Goal: Task Accomplishment & Management: Use online tool/utility

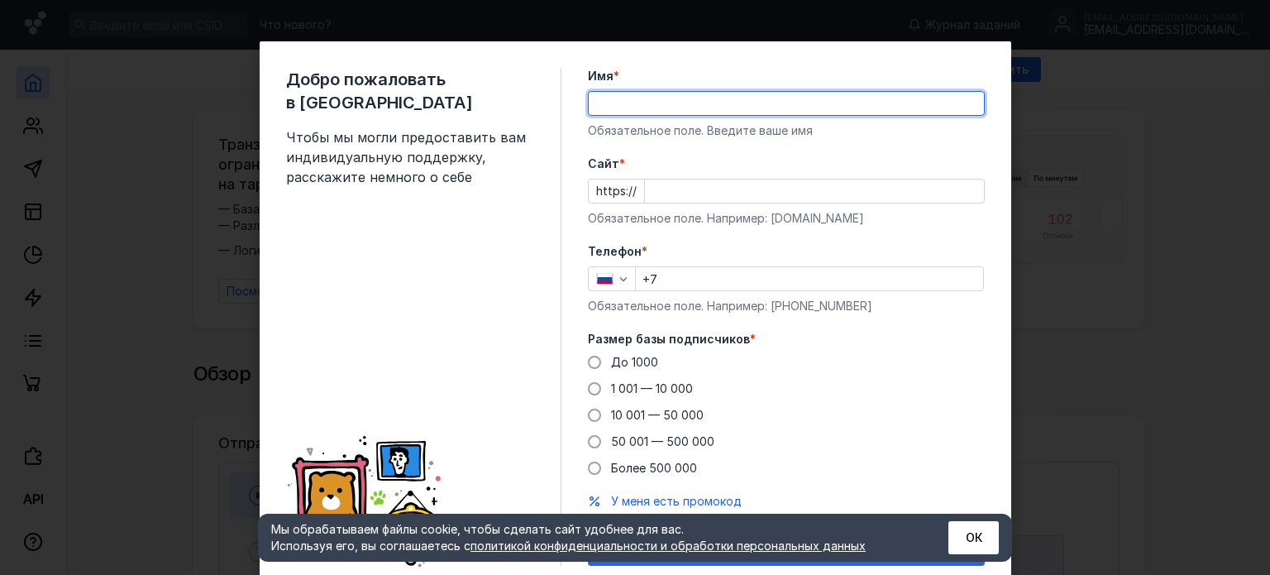
click at [742, 103] on input "Имя *" at bounding box center [786, 103] width 395 height 23
type input "123-ORG"
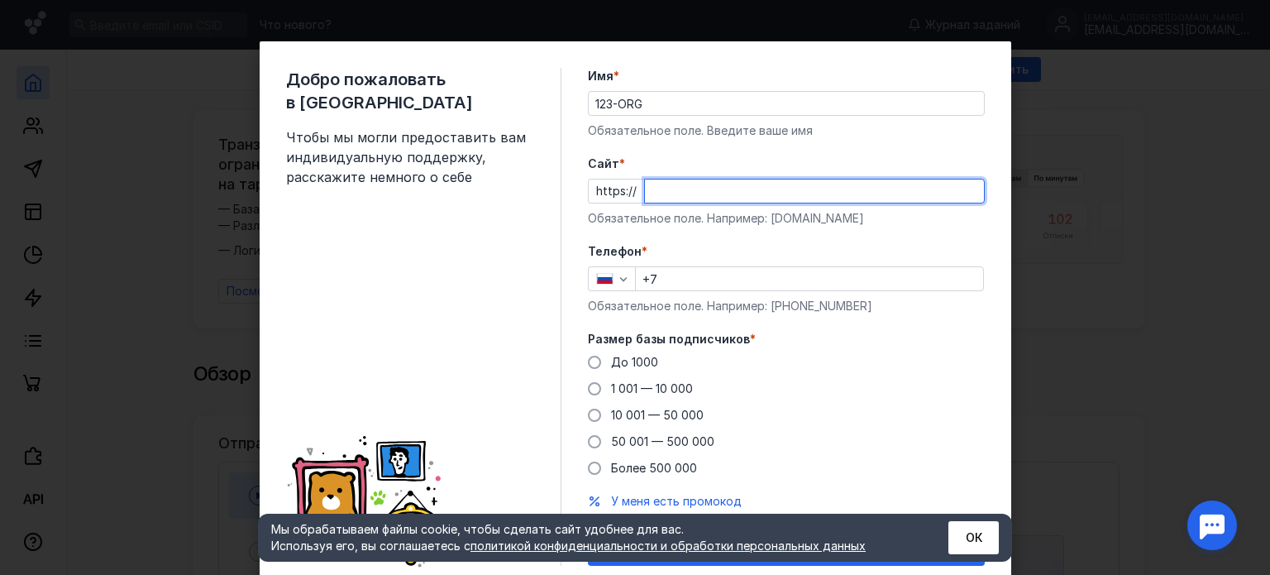
click at [713, 194] on input "Cайт *" at bounding box center [814, 190] width 339 height 23
type input "k"
type input "K"
type input "J"
type input "О"
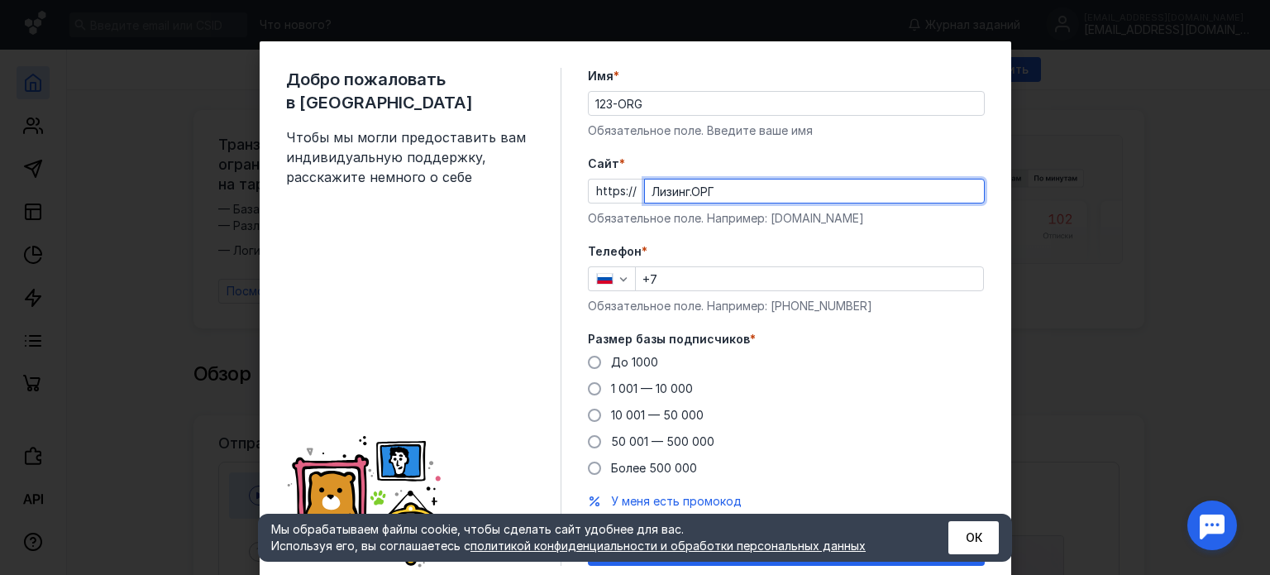
type input "Лизинг.ОРГ"
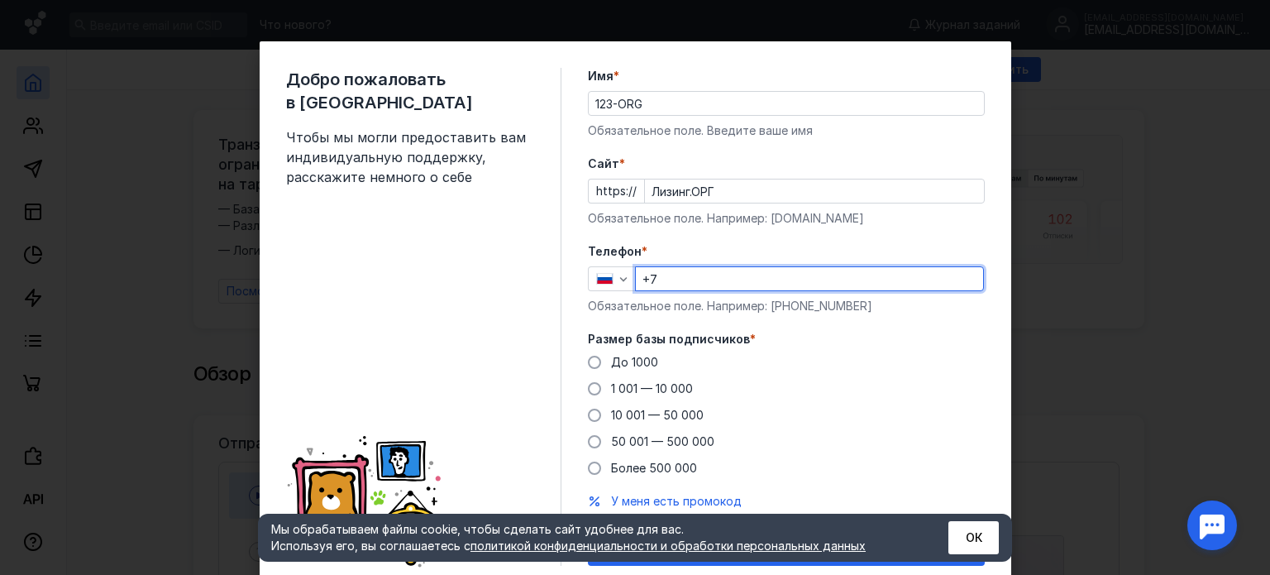
click at [726, 281] on input "+7" at bounding box center [809, 278] width 347 height 23
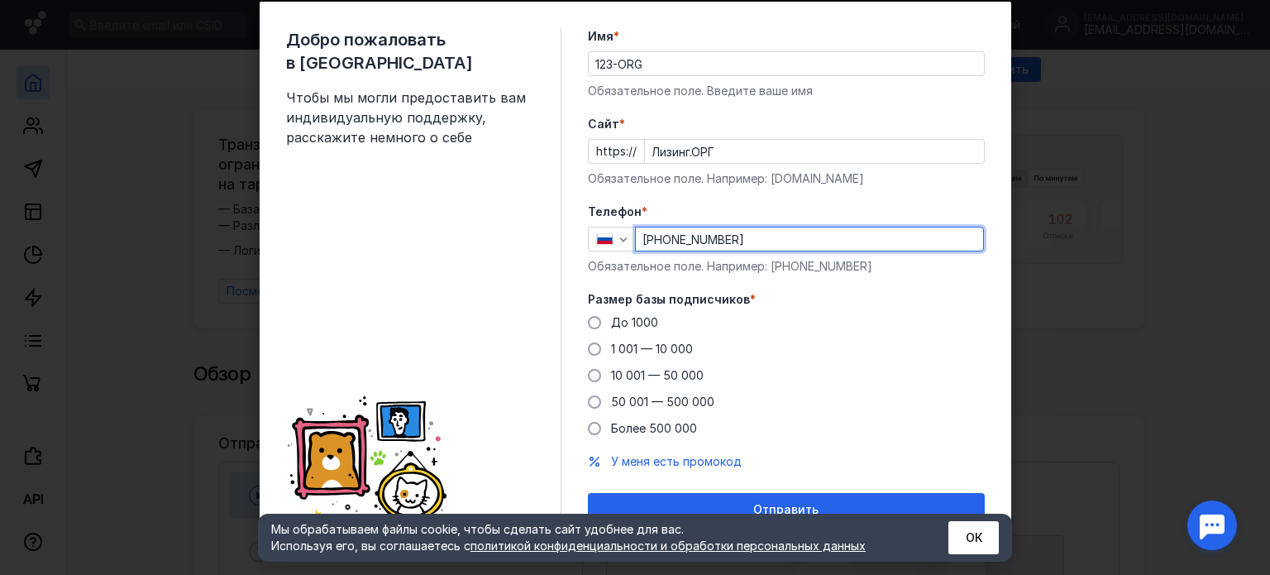
scroll to position [59, 0]
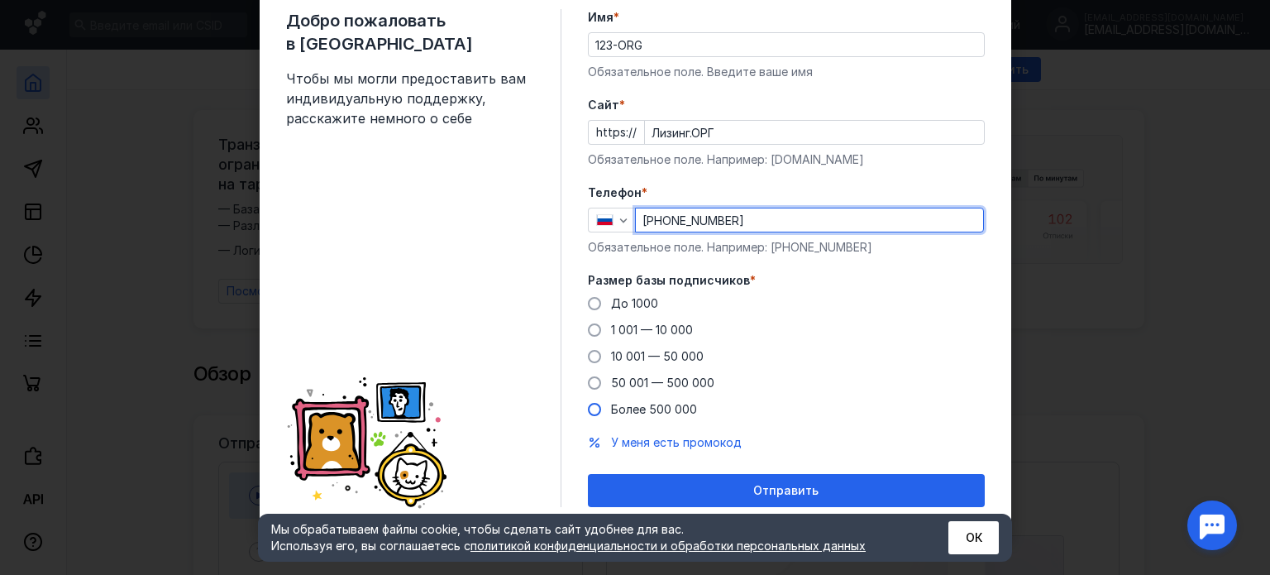
type input "[PHONE_NUMBER]"
click at [590, 409] on span at bounding box center [594, 409] width 13 height 13
click at [0, 0] on input "Более 500 000" at bounding box center [0, 0] width 0 height 0
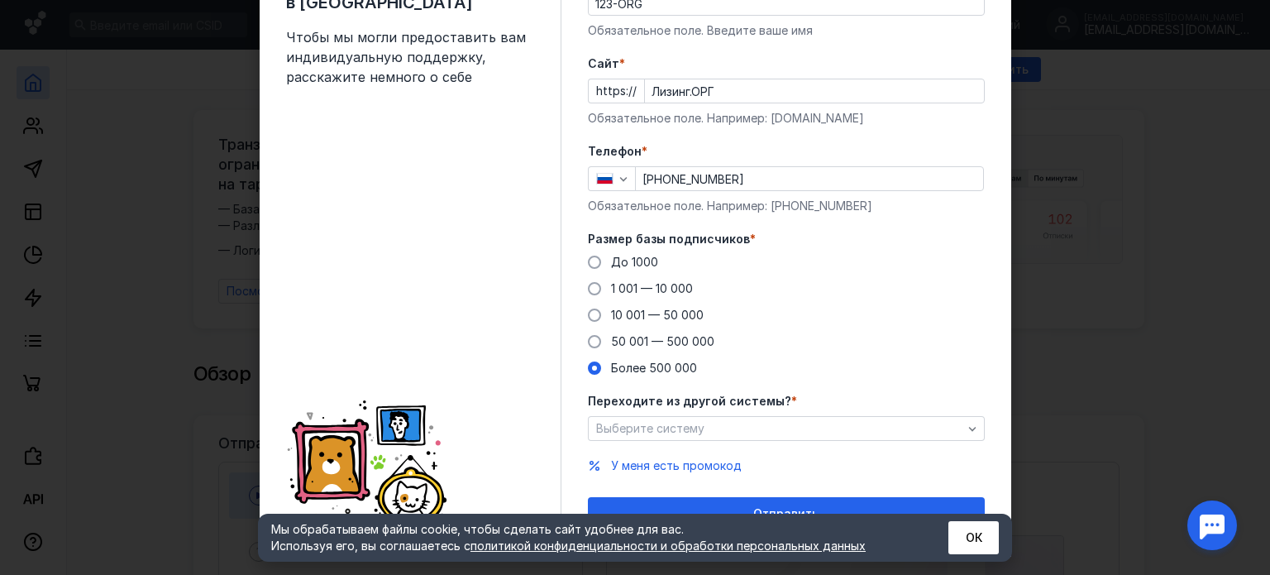
scroll to position [122, 0]
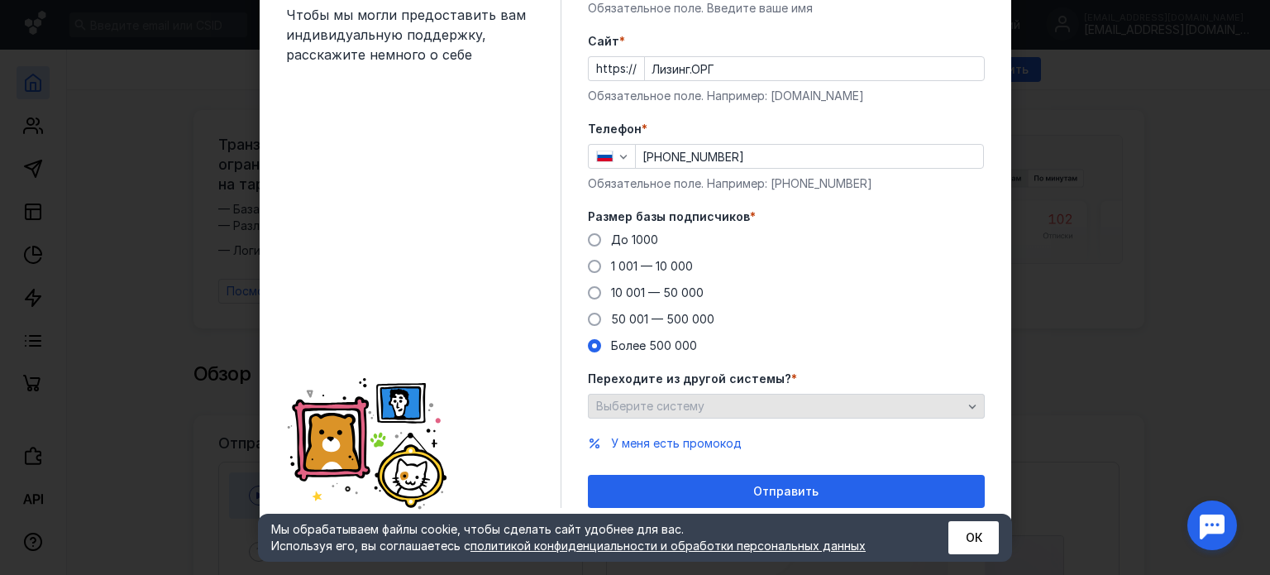
click at [672, 406] on span "Выберите систему" at bounding box center [650, 406] width 108 height 14
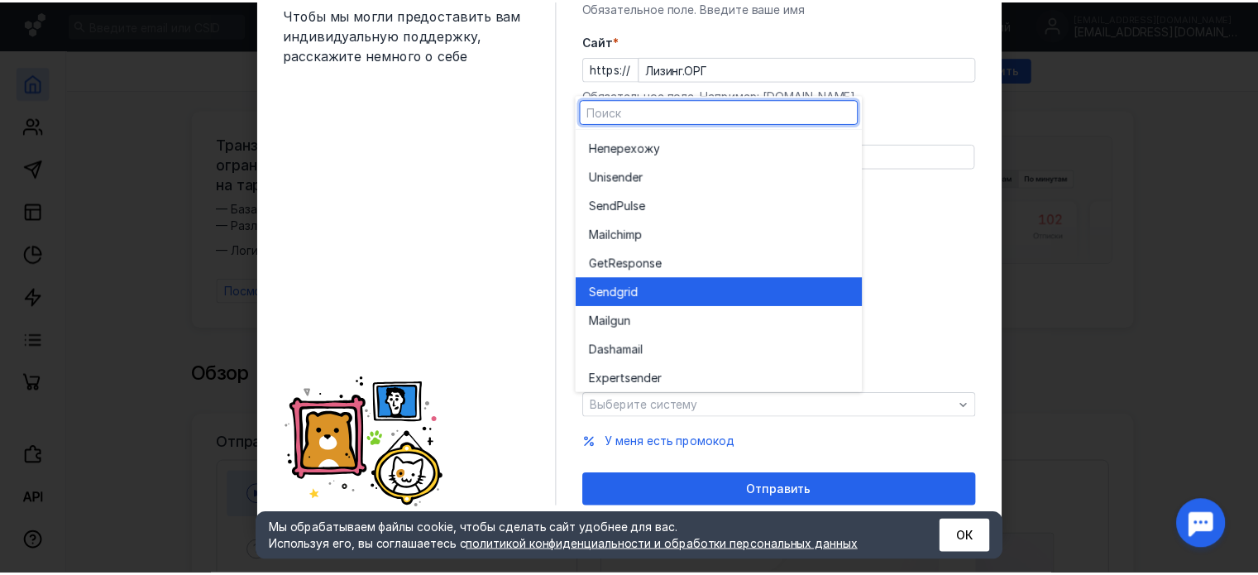
scroll to position [91, 0]
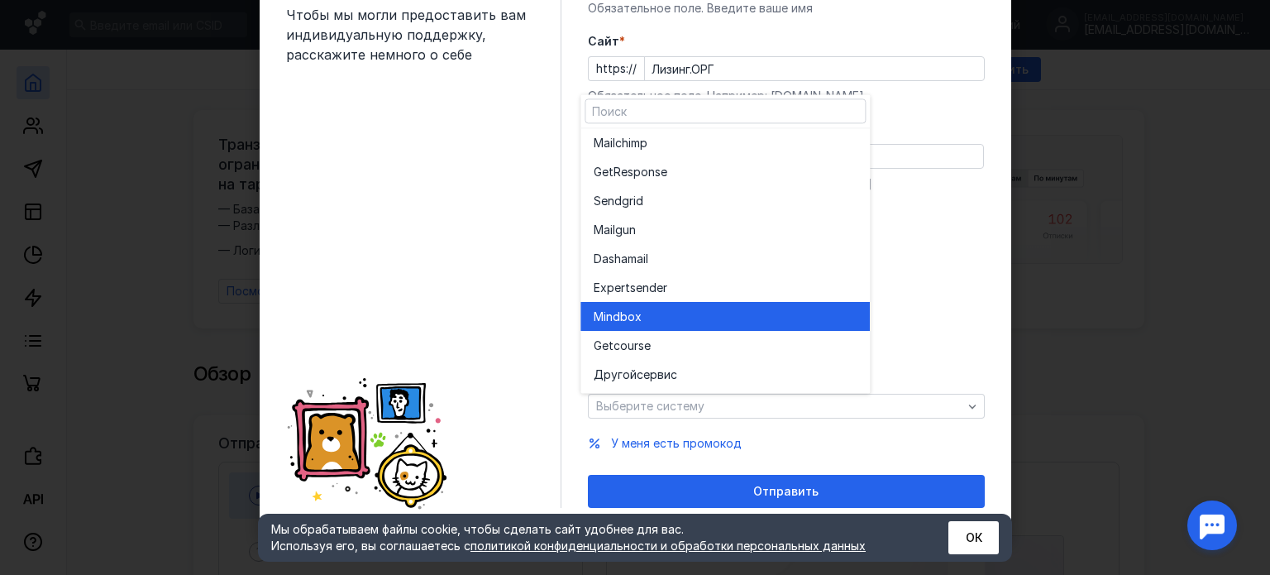
click at [674, 310] on div "Mind box" at bounding box center [725, 317] width 263 height 17
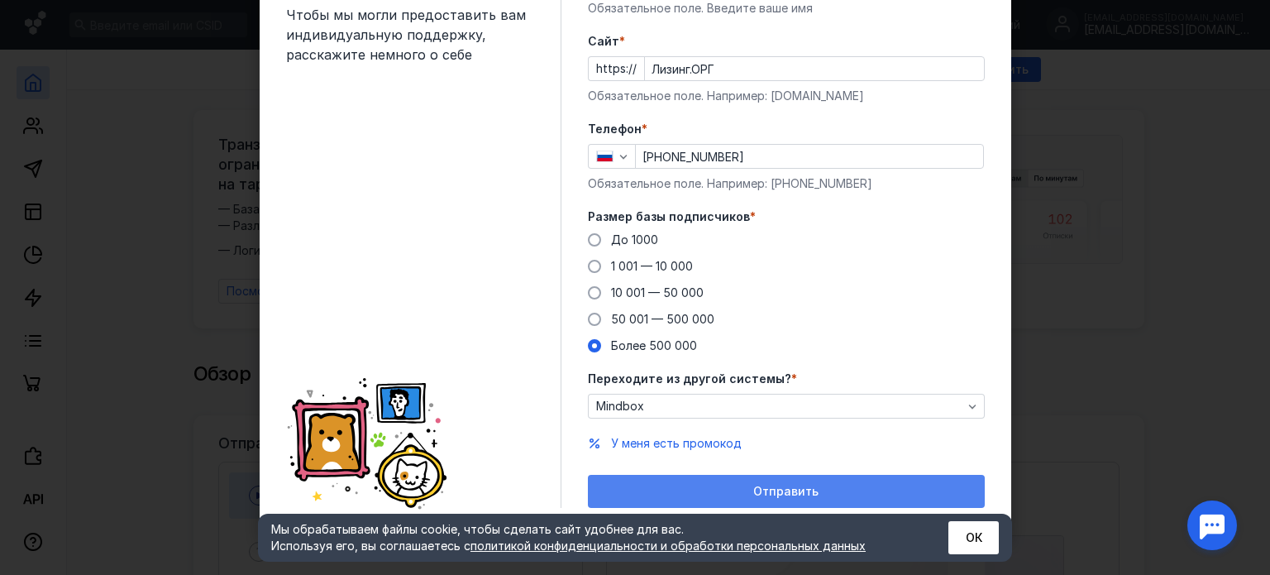
click at [703, 489] on div "Отправить" at bounding box center [786, 492] width 380 height 14
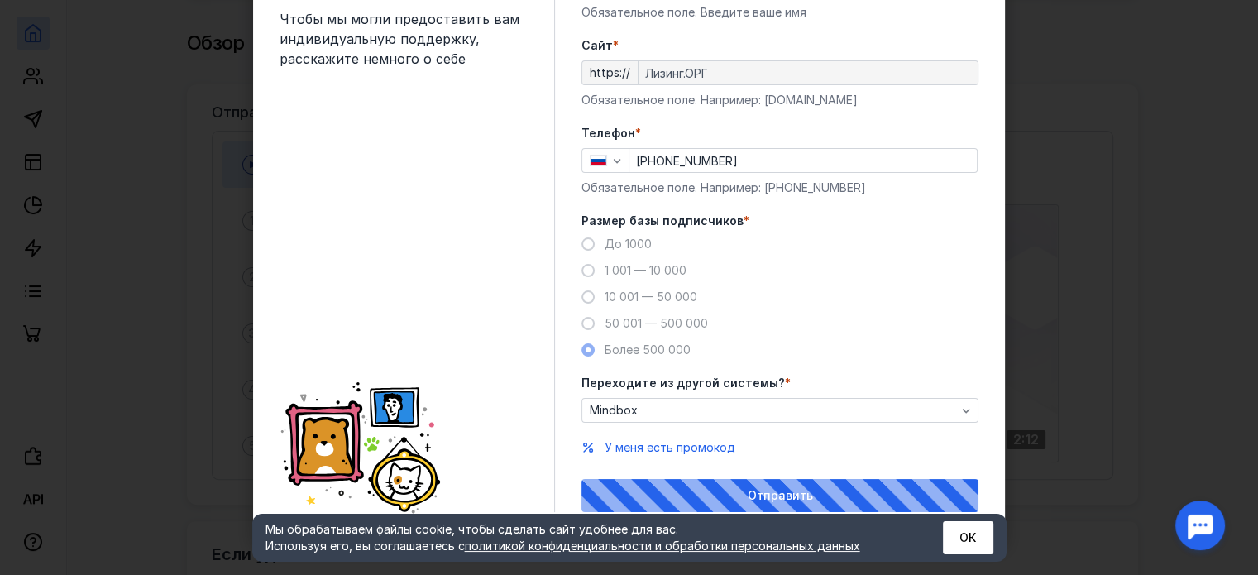
scroll to position [122, 0]
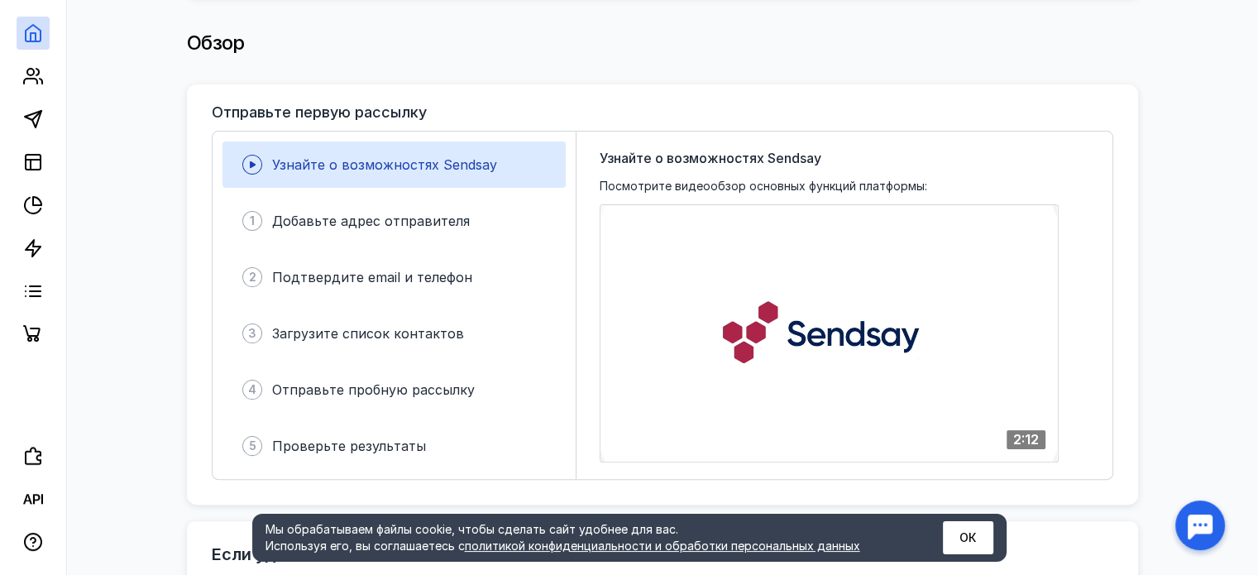
click at [262, 153] on div "Узнайте о возможностях Sendsay" at bounding box center [393, 164] width 343 height 46
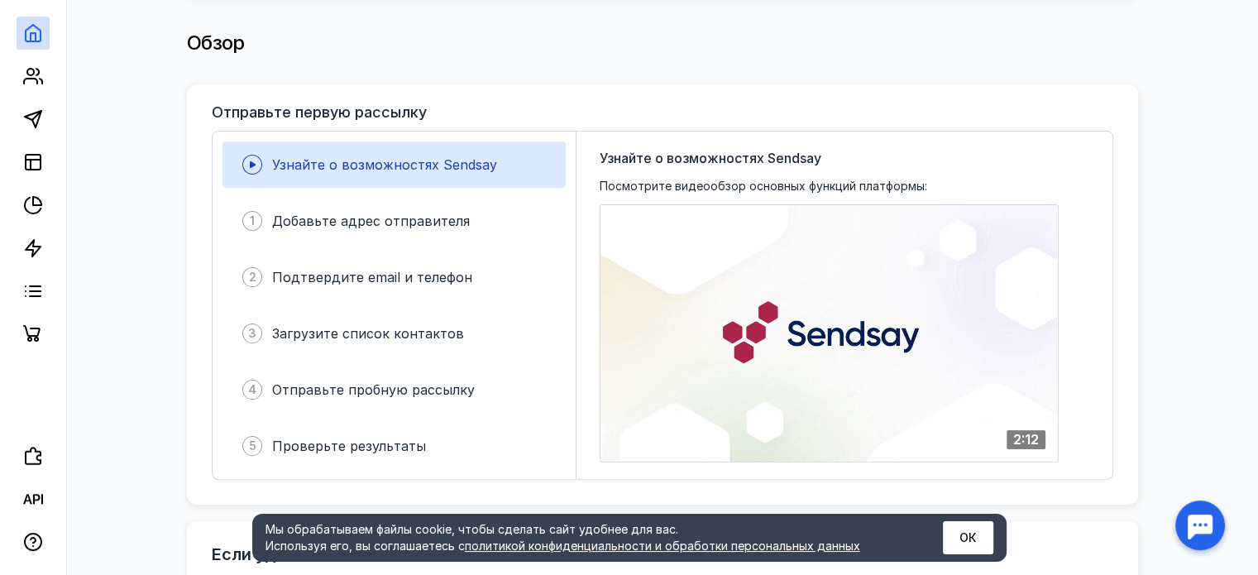
click at [251, 161] on icon at bounding box center [253, 164] width 6 height 7
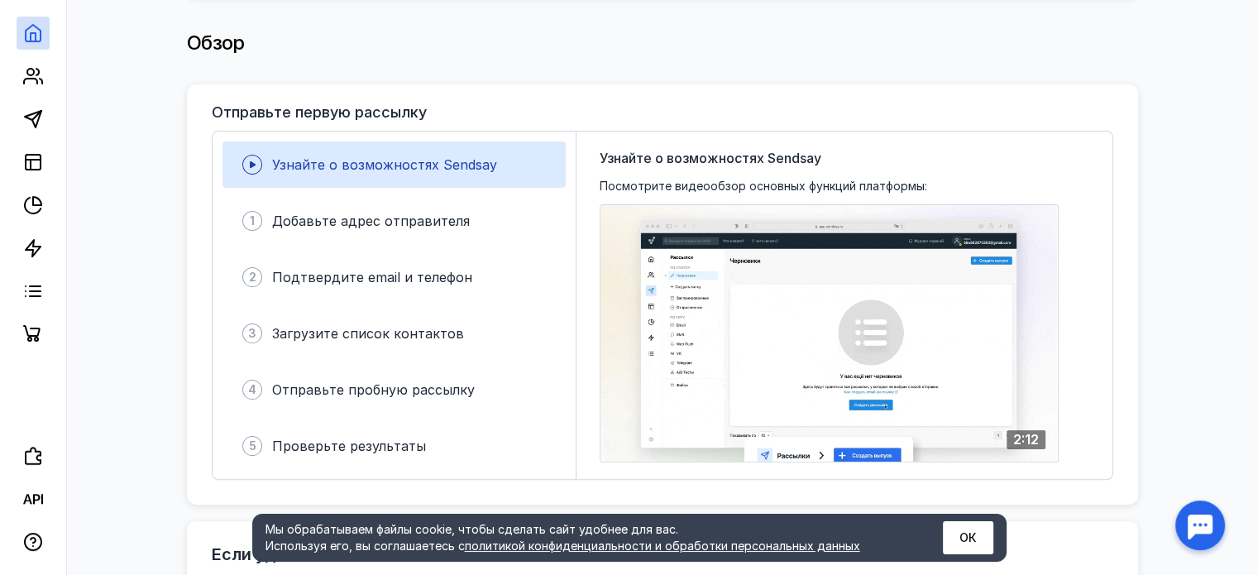
click at [252, 161] on icon at bounding box center [253, 164] width 6 height 7
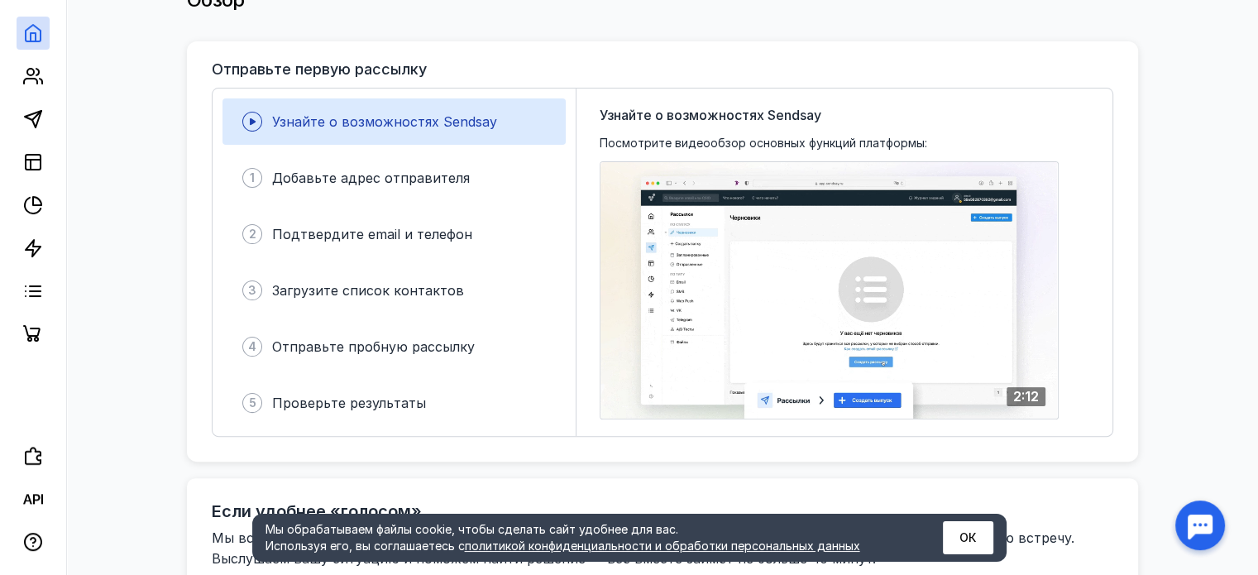
scroll to position [414, 0]
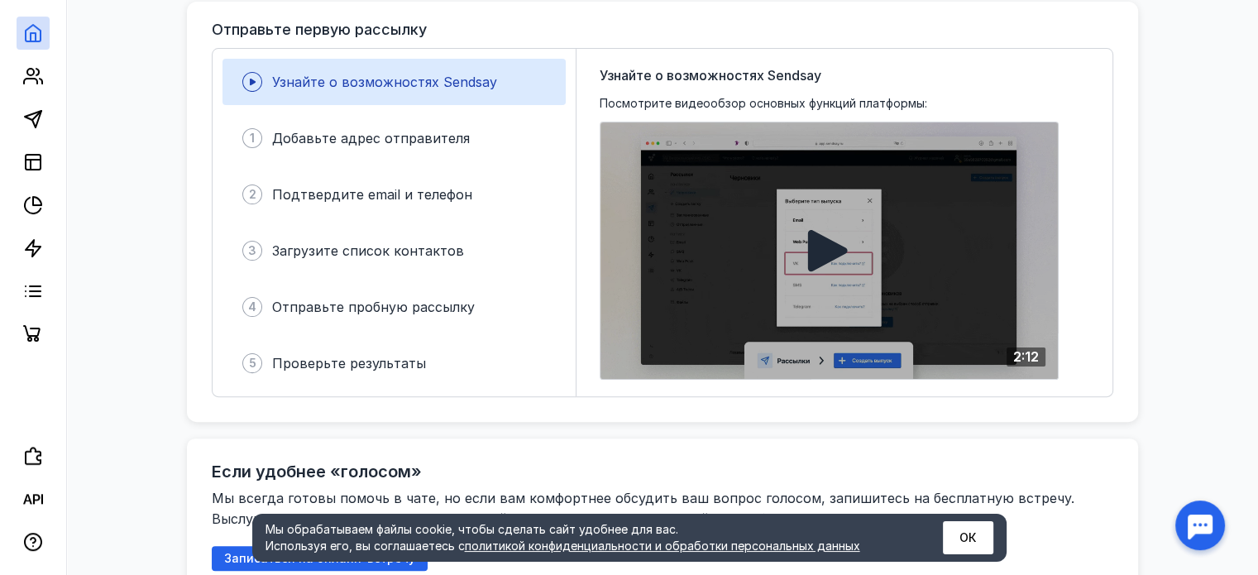
click at [834, 239] on icon at bounding box center [828, 250] width 40 height 41
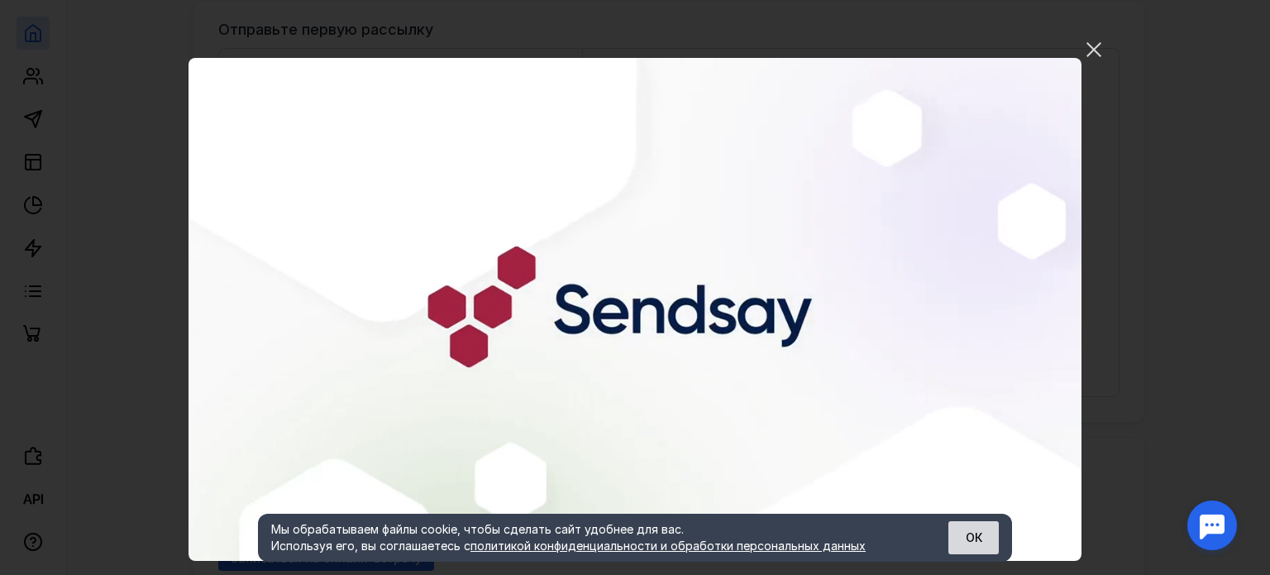
click at [990, 548] on button "ОК" at bounding box center [974, 537] width 50 height 33
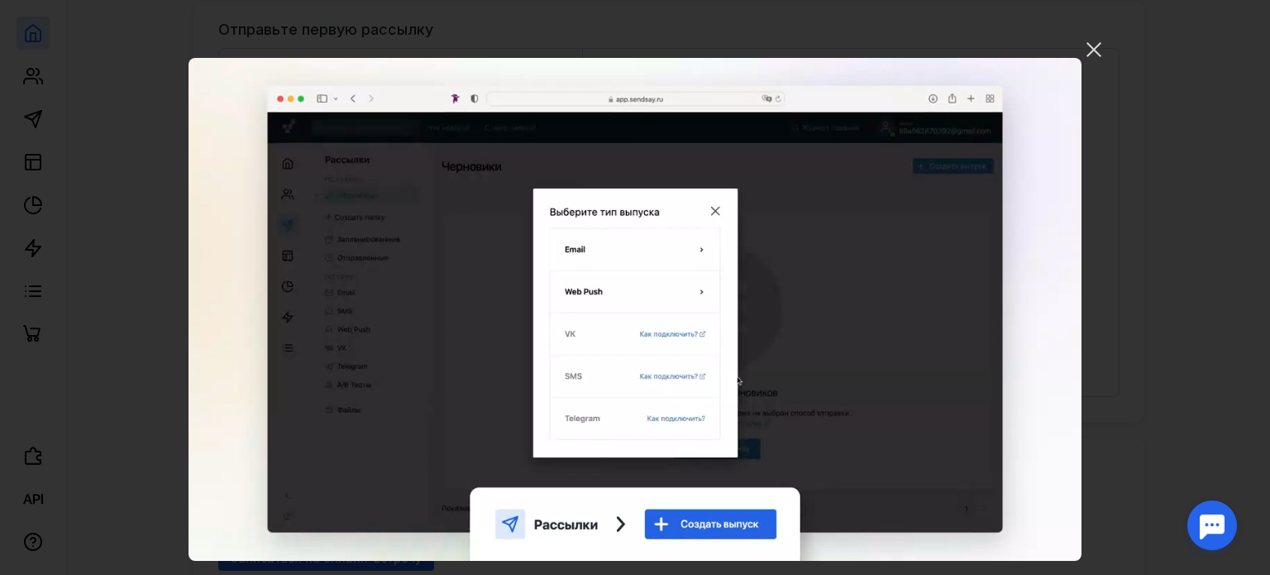
drag, startPoint x: 114, startPoint y: 431, endPoint x: 96, endPoint y: 522, distance: 92.8
click at [96, 522] on div "Ваш браузер не поддерживает воспроизведение видео. Пожалуйста, обновите ваш бра…" at bounding box center [635, 287] width 1270 height 575
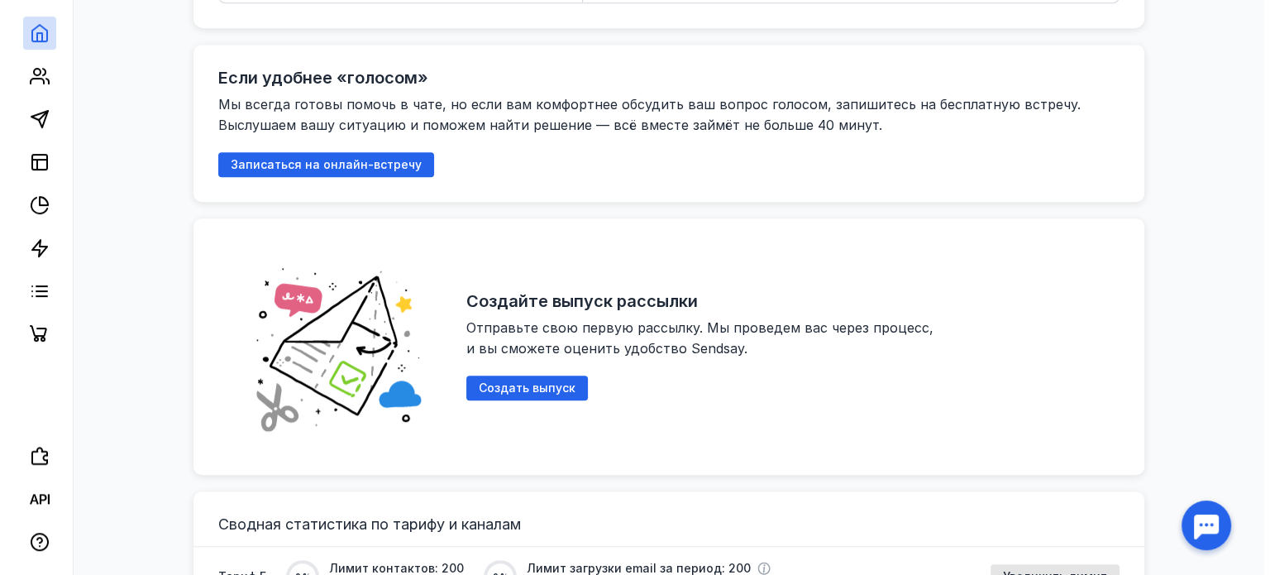
scroll to position [827, 0]
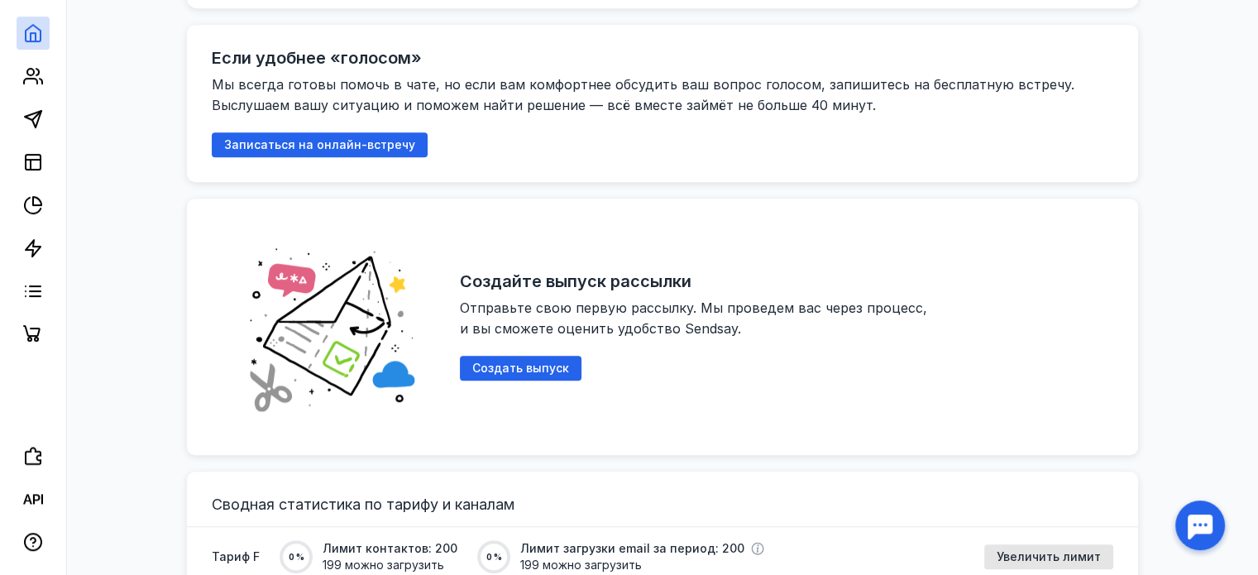
click at [542, 371] on div "Создайте выпуск рассылки Отправьте свою первую рассылку. Мы проведем вас через …" at bounding box center [786, 326] width 653 height 207
click at [540, 361] on span "Создать выпуск" at bounding box center [520, 368] width 97 height 14
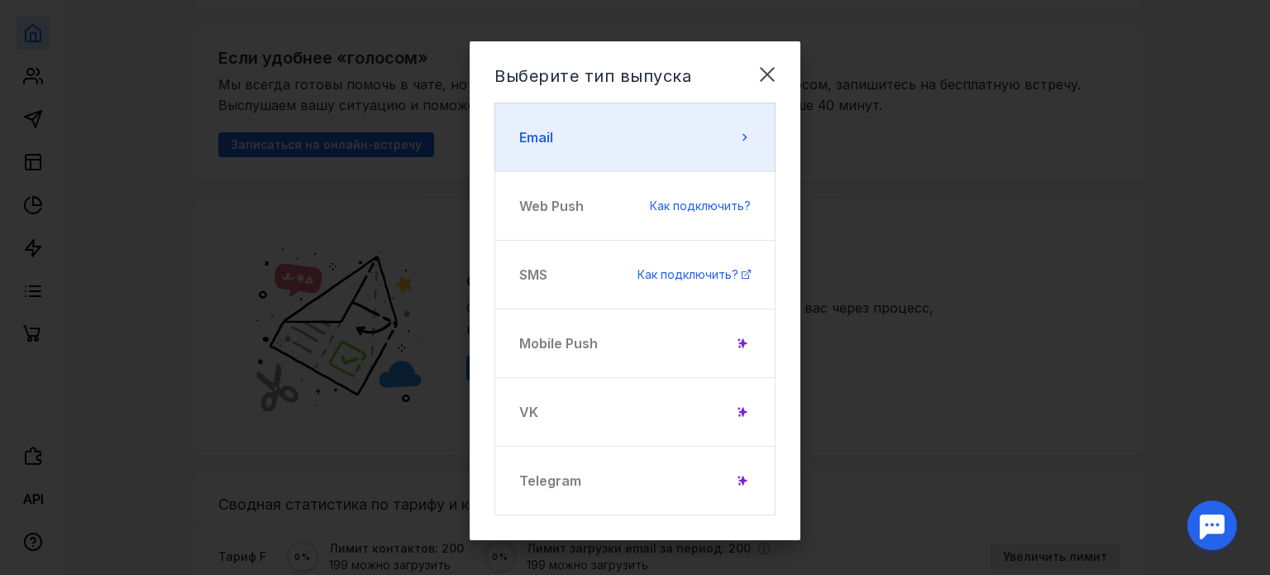
click at [625, 104] on button "Email" at bounding box center [635, 137] width 281 height 69
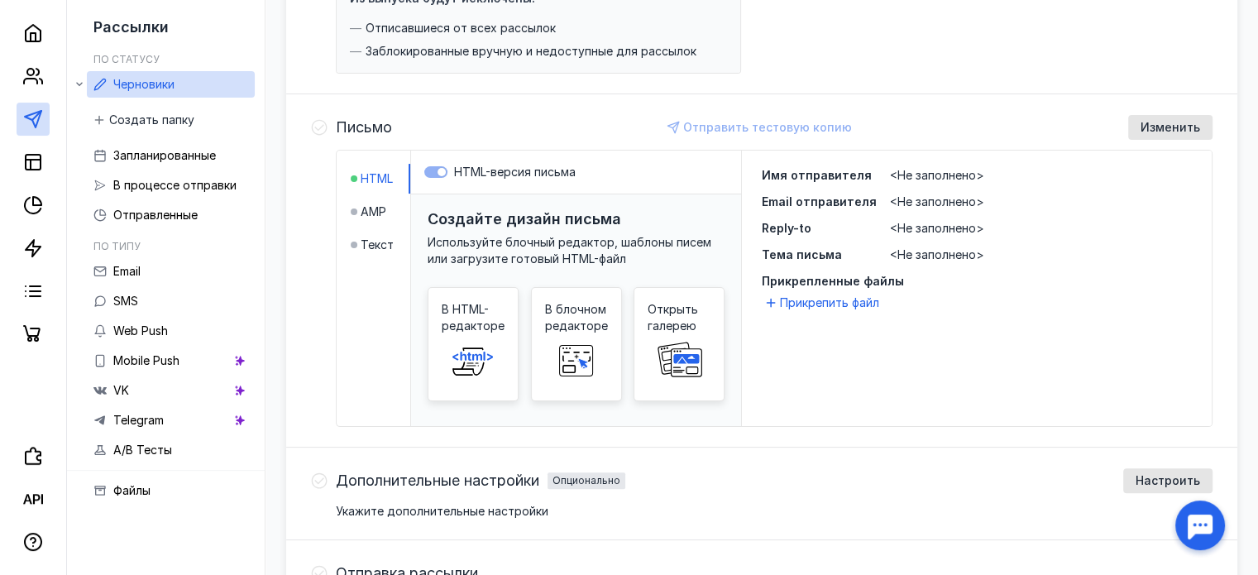
scroll to position [456, 0]
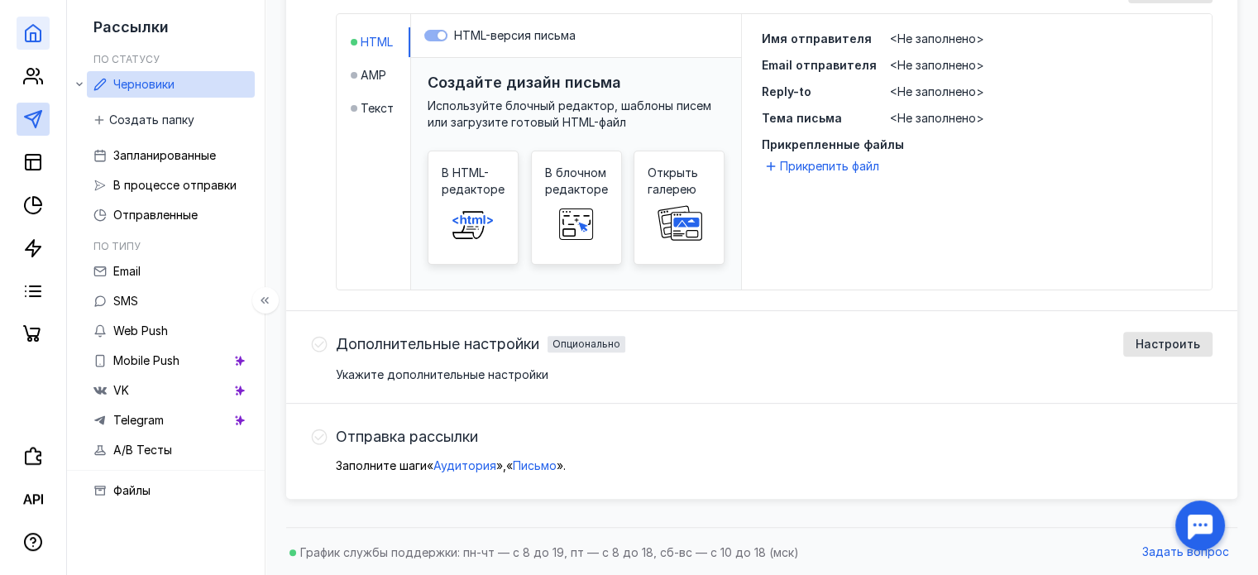
click at [27, 45] on link at bounding box center [33, 33] width 33 height 33
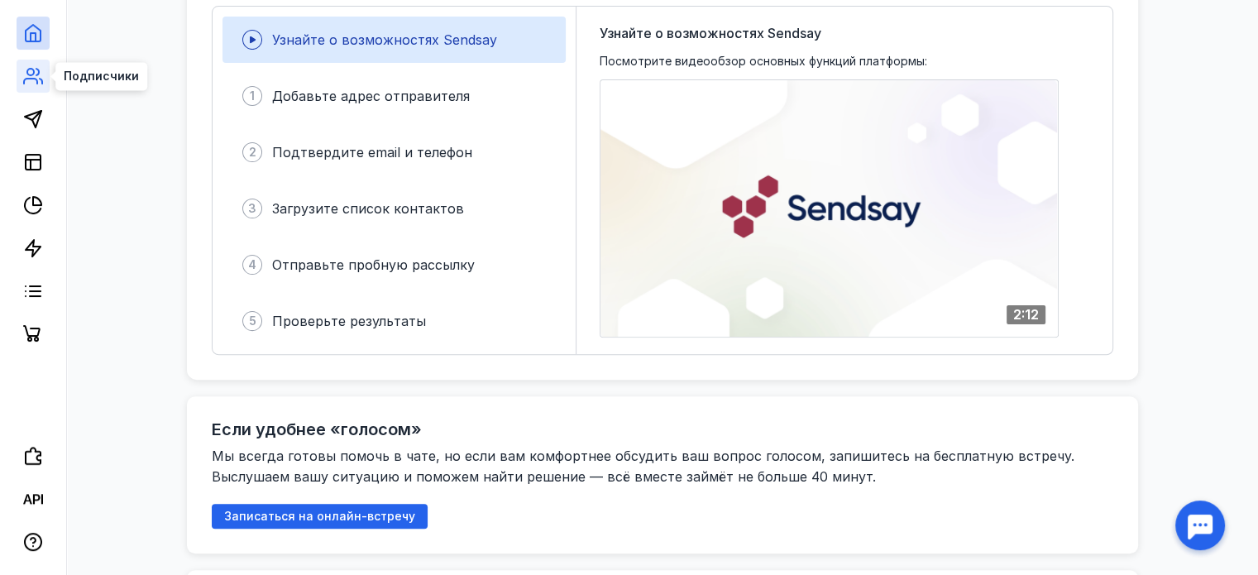
click at [40, 79] on icon at bounding box center [41, 81] width 2 height 5
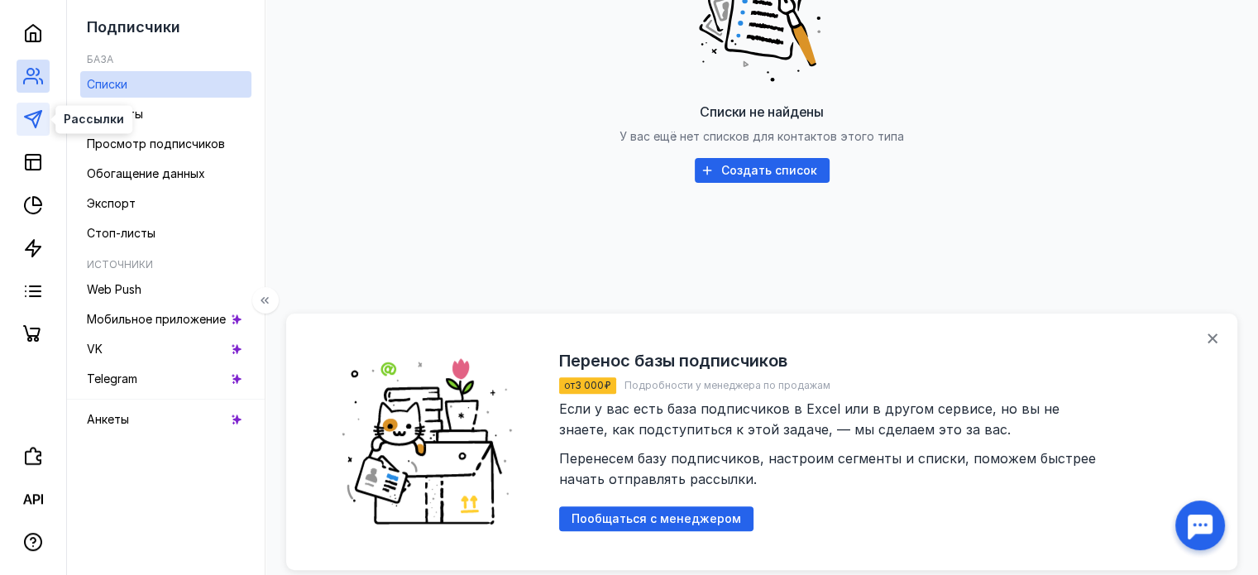
click at [36, 128] on icon at bounding box center [33, 119] width 20 height 20
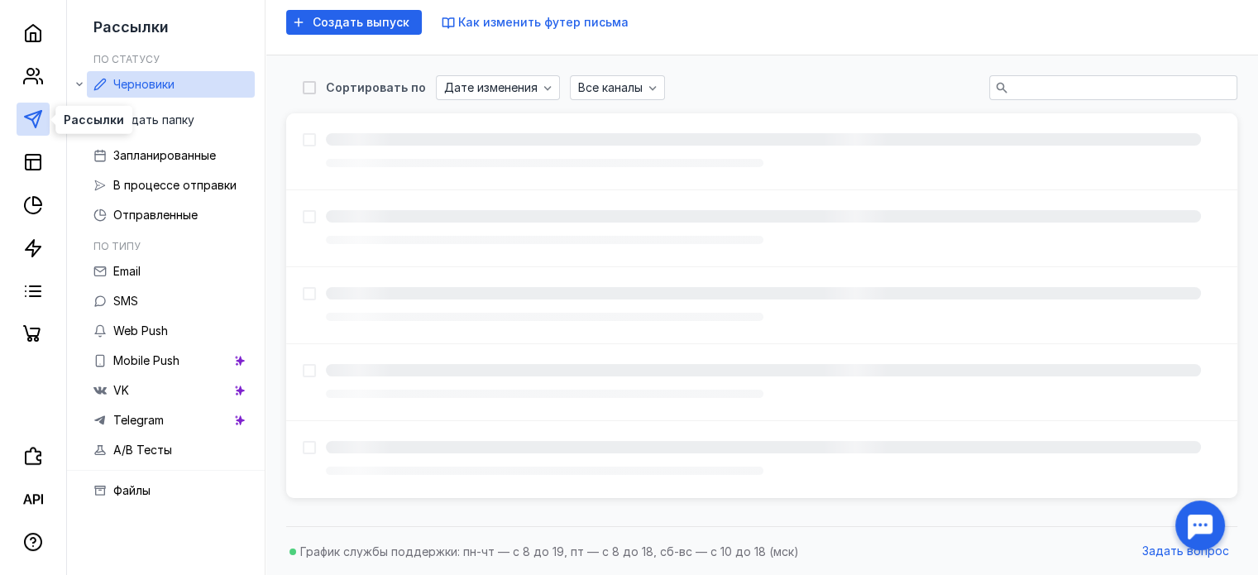
scroll to position [26, 0]
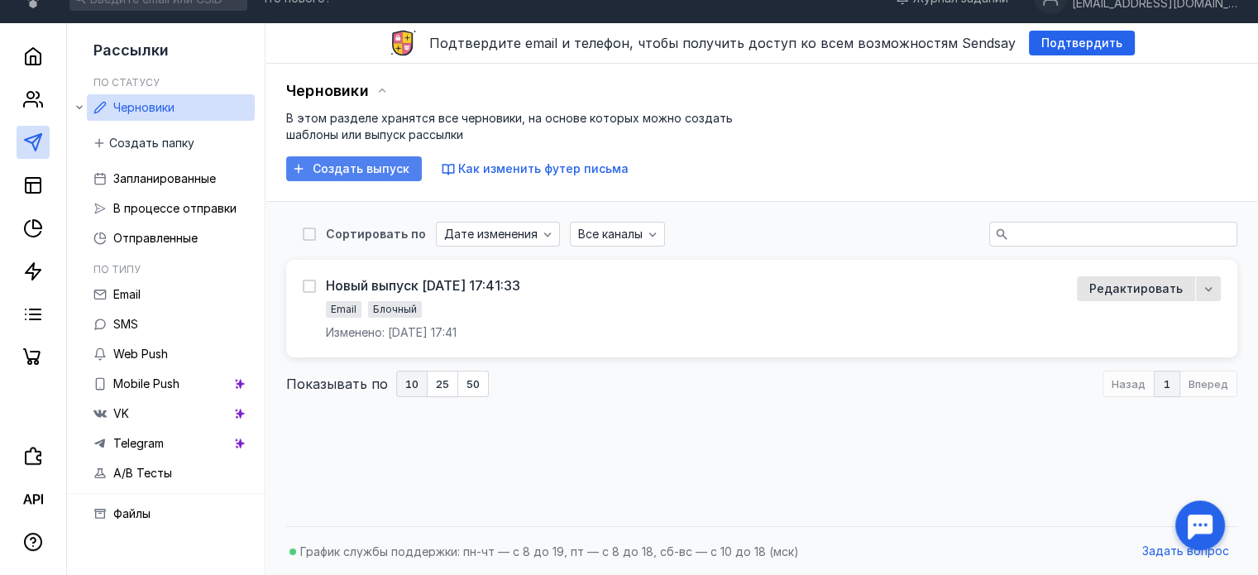
click at [338, 174] on span "Создать выпуск" at bounding box center [361, 169] width 97 height 14
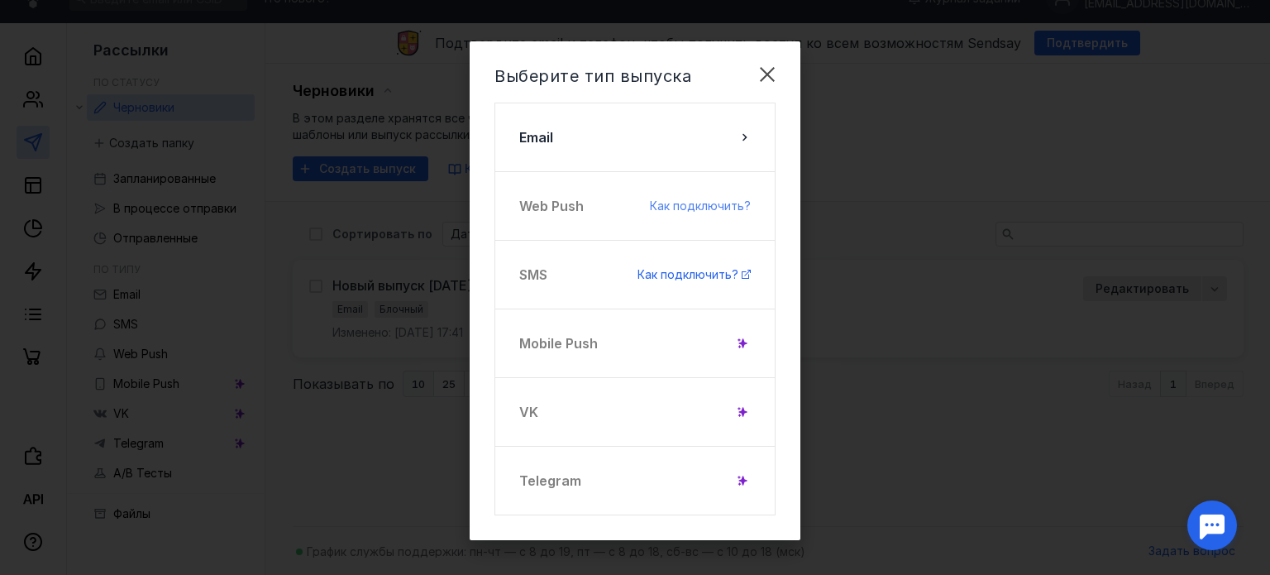
click at [675, 208] on span "Как подключить?" at bounding box center [700, 206] width 101 height 14
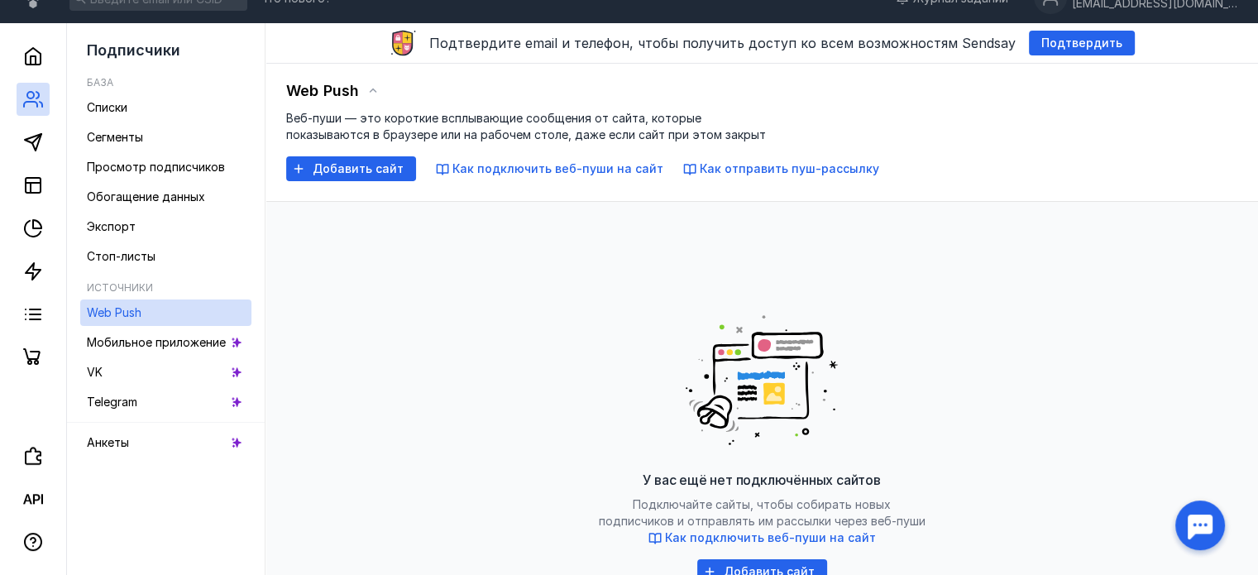
click at [383, 278] on div "У вас ещё нет подключённых сайтов Подключайте сайты, чтобы собирать новых подпи…" at bounding box center [762, 442] width 918 height 414
click at [30, 51] on icon at bounding box center [33, 56] width 20 height 20
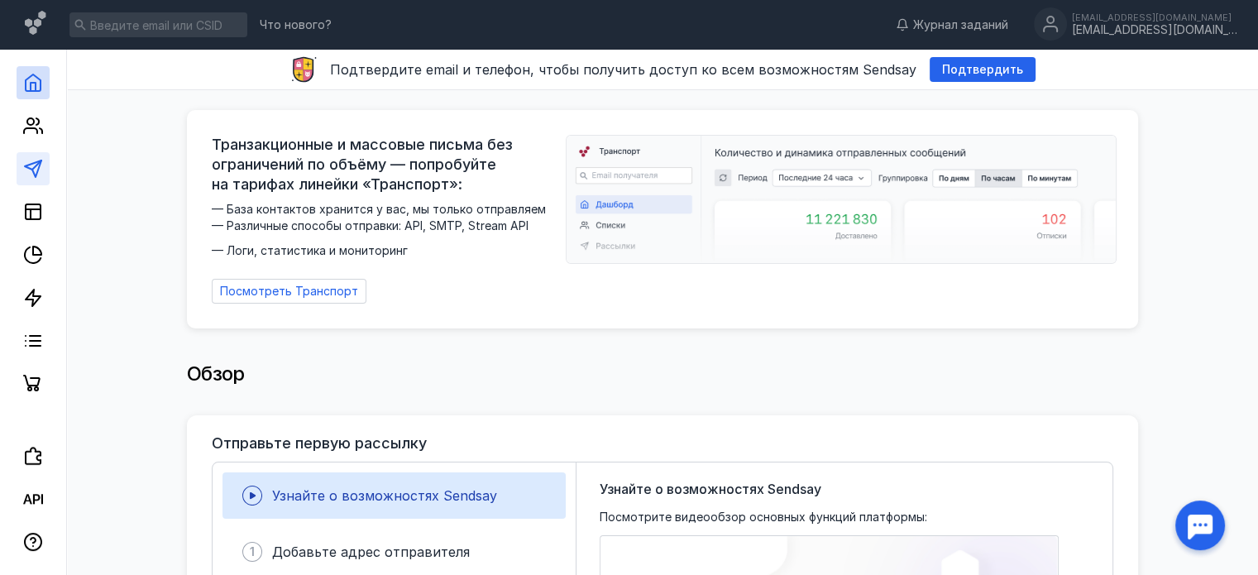
click at [26, 166] on polygon at bounding box center [33, 168] width 17 height 17
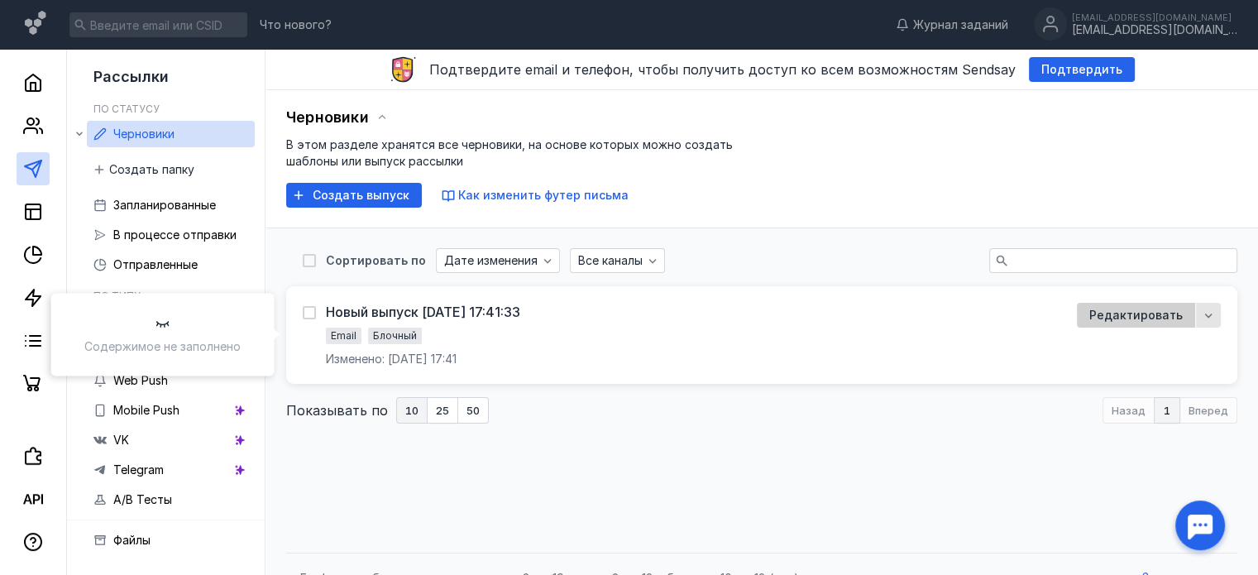
click at [1150, 309] on span "Редактировать" at bounding box center [1135, 315] width 93 height 17
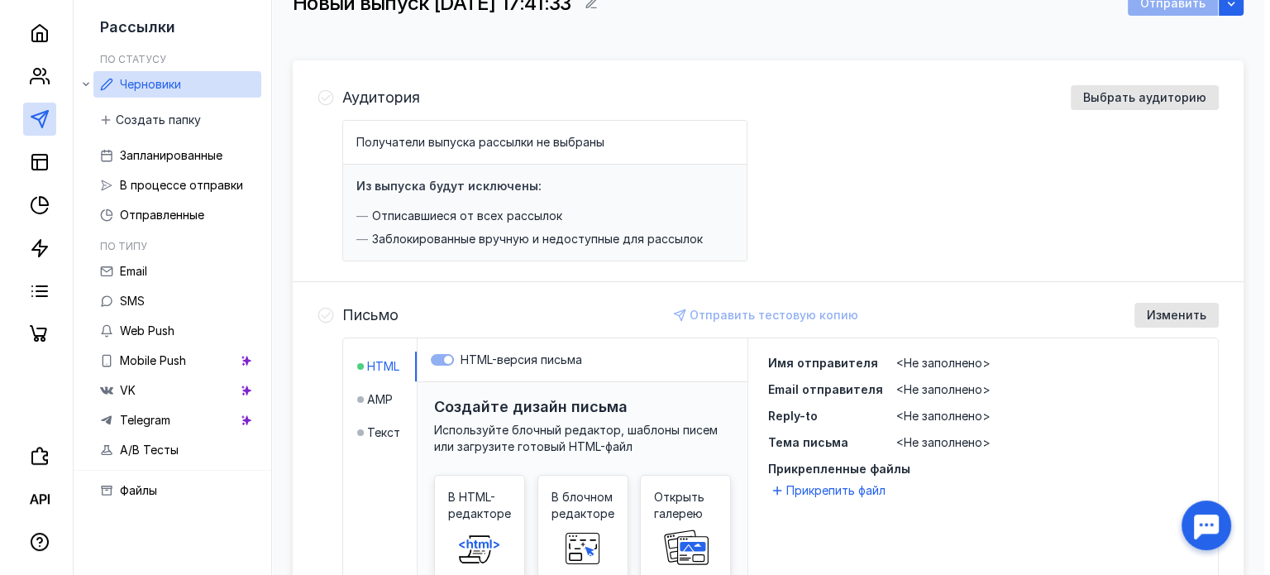
scroll to position [248, 0]
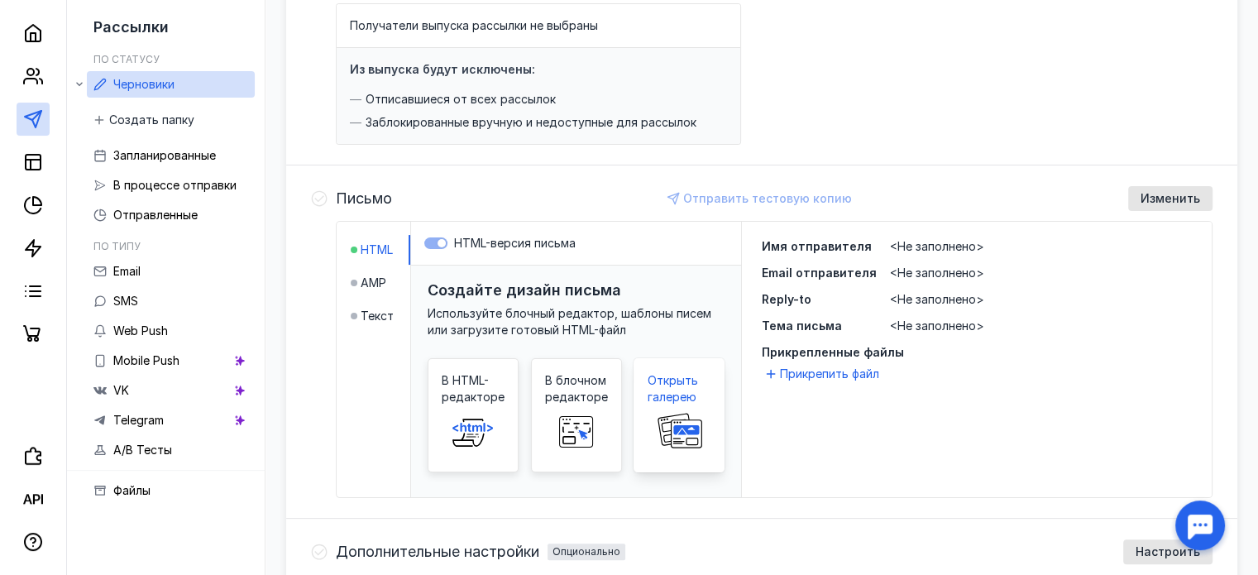
click at [687, 405] on span at bounding box center [679, 431] width 53 height 53
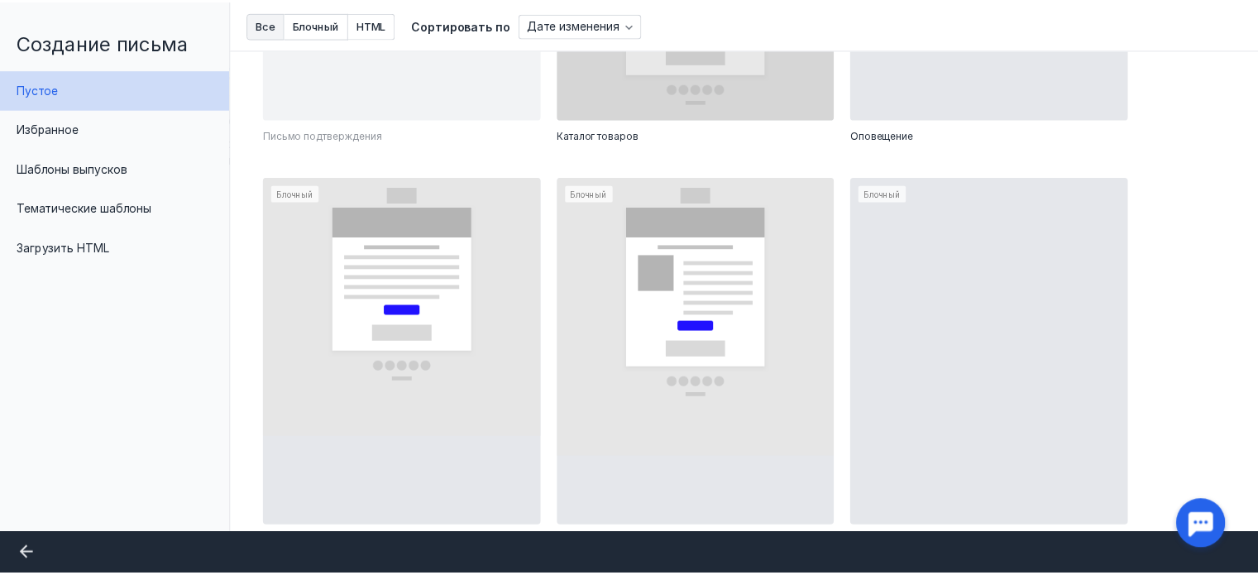
scroll to position [827, 0]
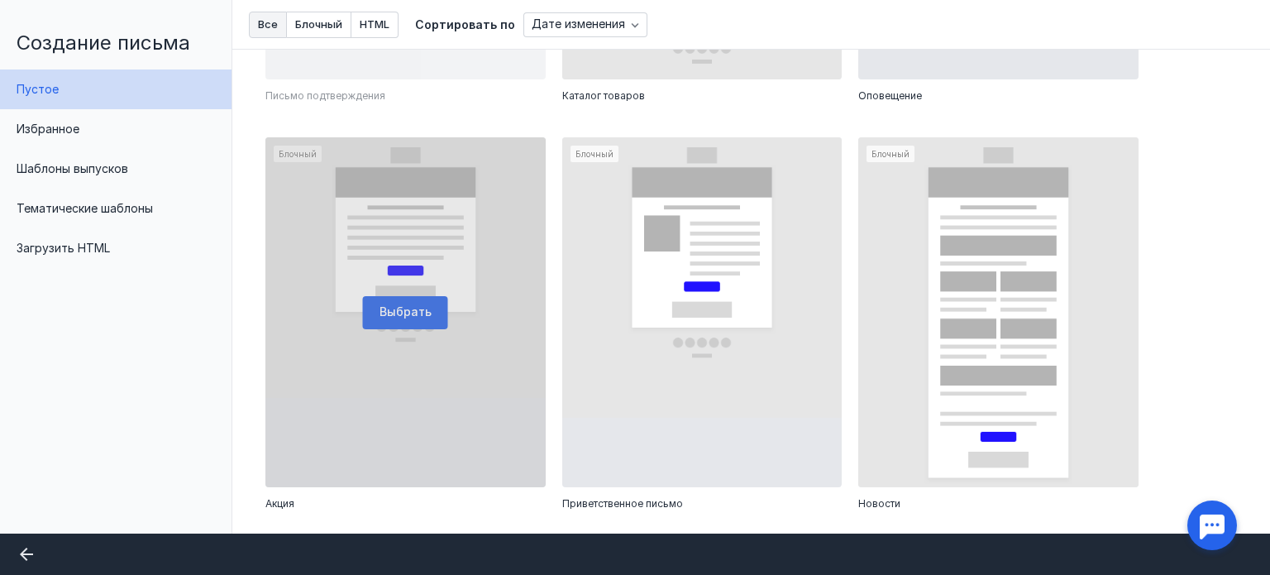
click at [398, 306] on div at bounding box center [406, 312] width 280 height 350
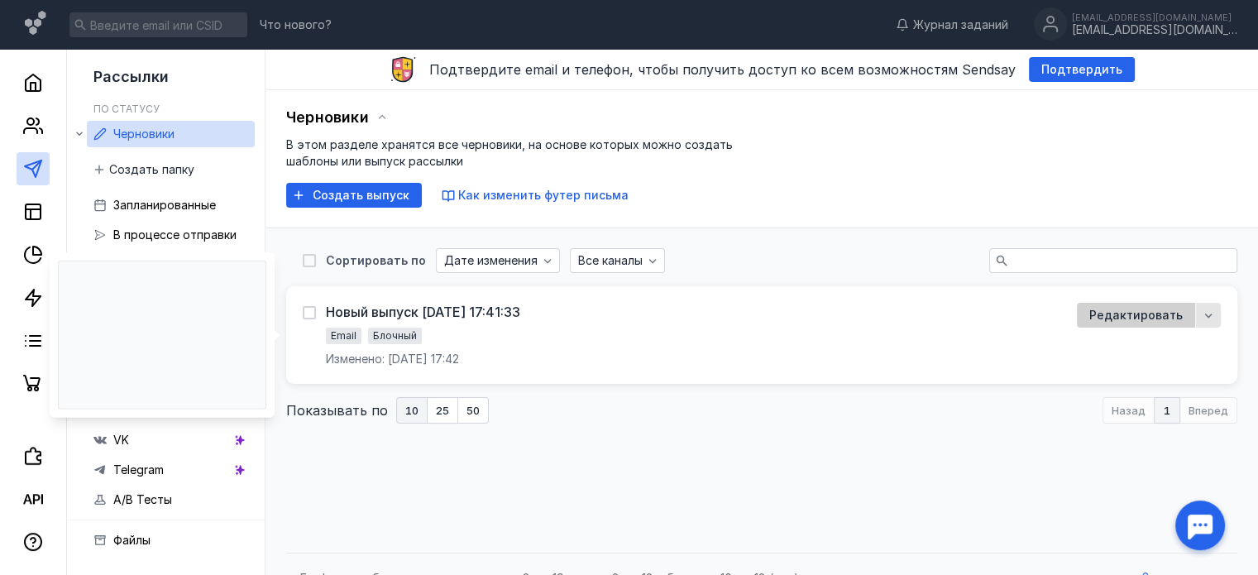
click at [1117, 313] on span "Редактировать" at bounding box center [1135, 315] width 93 height 17
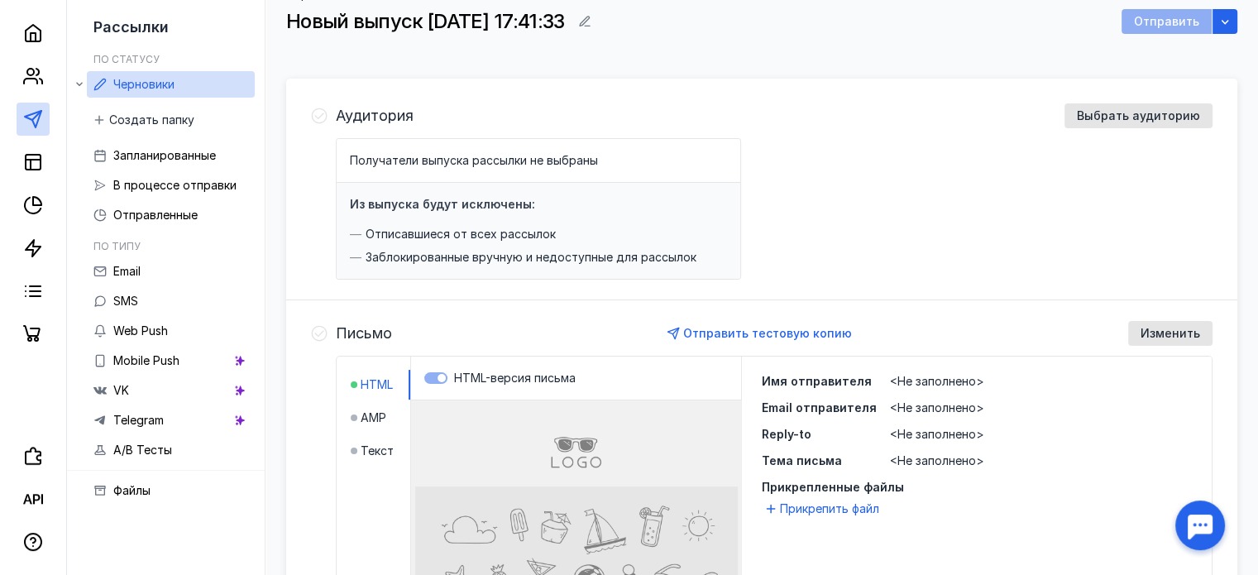
scroll to position [248, 0]
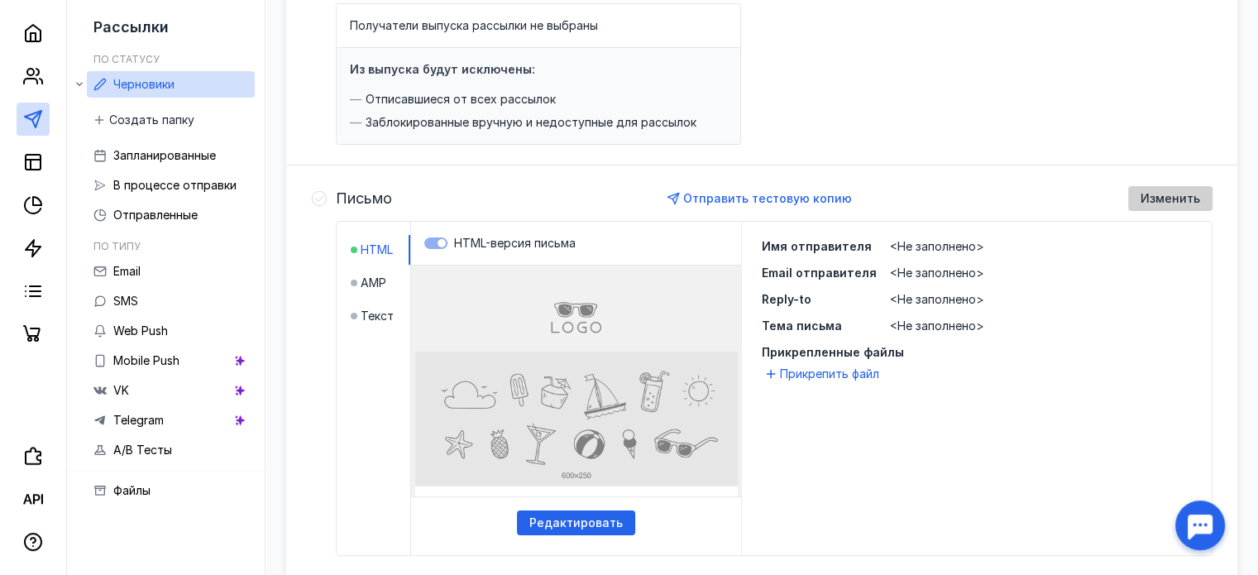
click at [1184, 194] on span "Изменить" at bounding box center [1171, 199] width 60 height 14
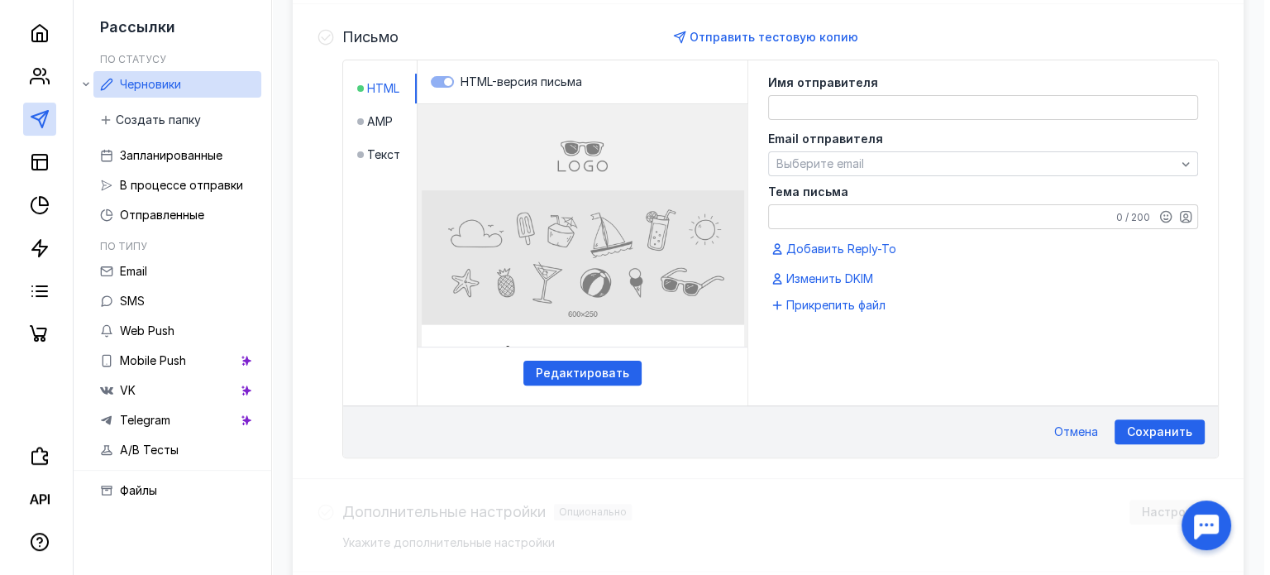
scroll to position [412, 0]
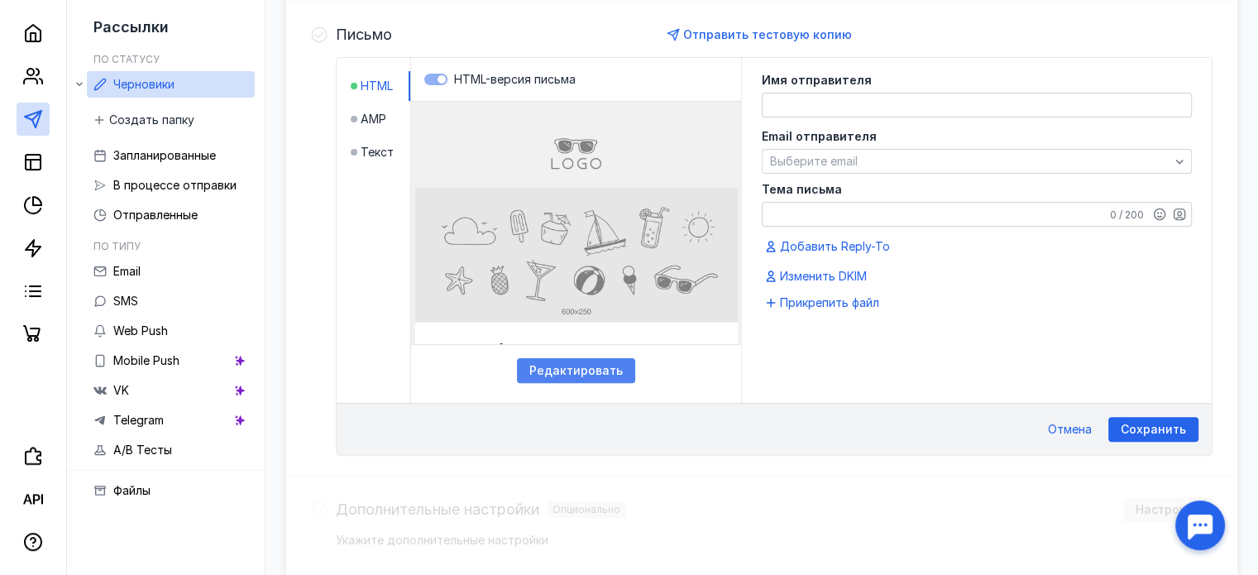
click at [598, 366] on span "Редактировать" at bounding box center [575, 371] width 93 height 14
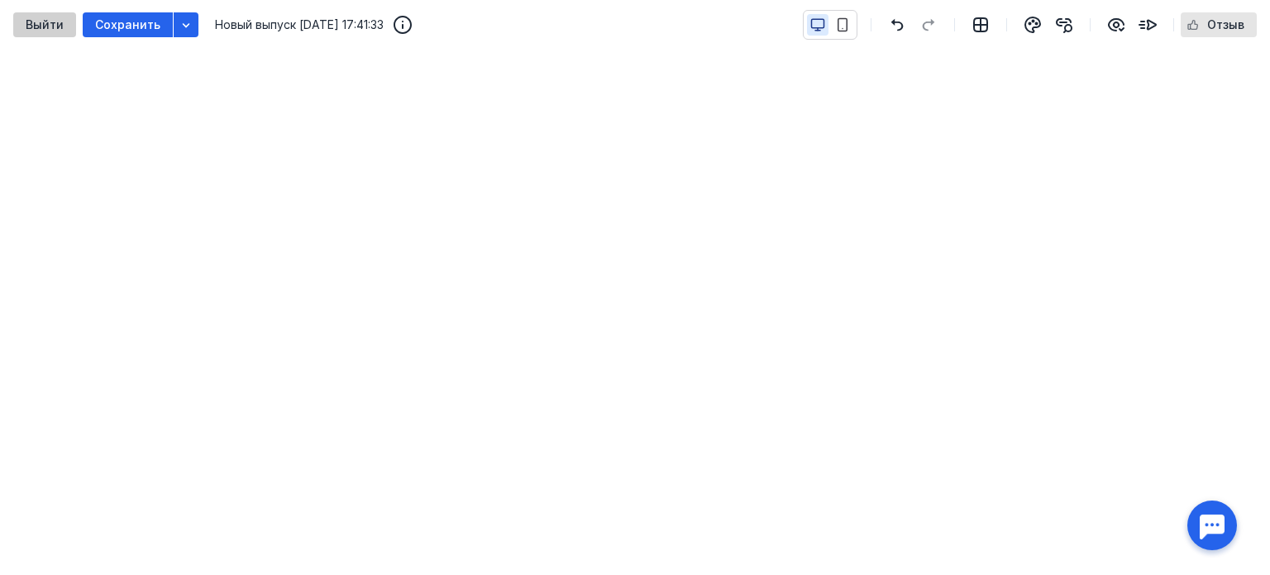
click at [33, 22] on span "Выйти" at bounding box center [45, 25] width 38 height 14
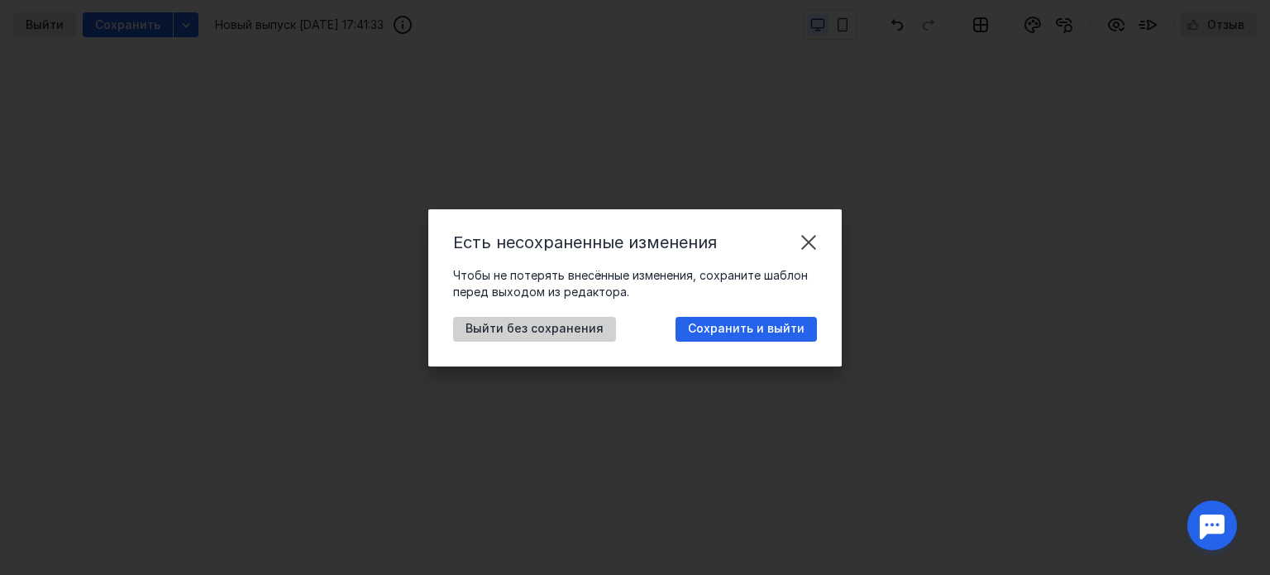
click at [560, 333] on span "Выйти без сохранения" at bounding box center [535, 329] width 138 height 14
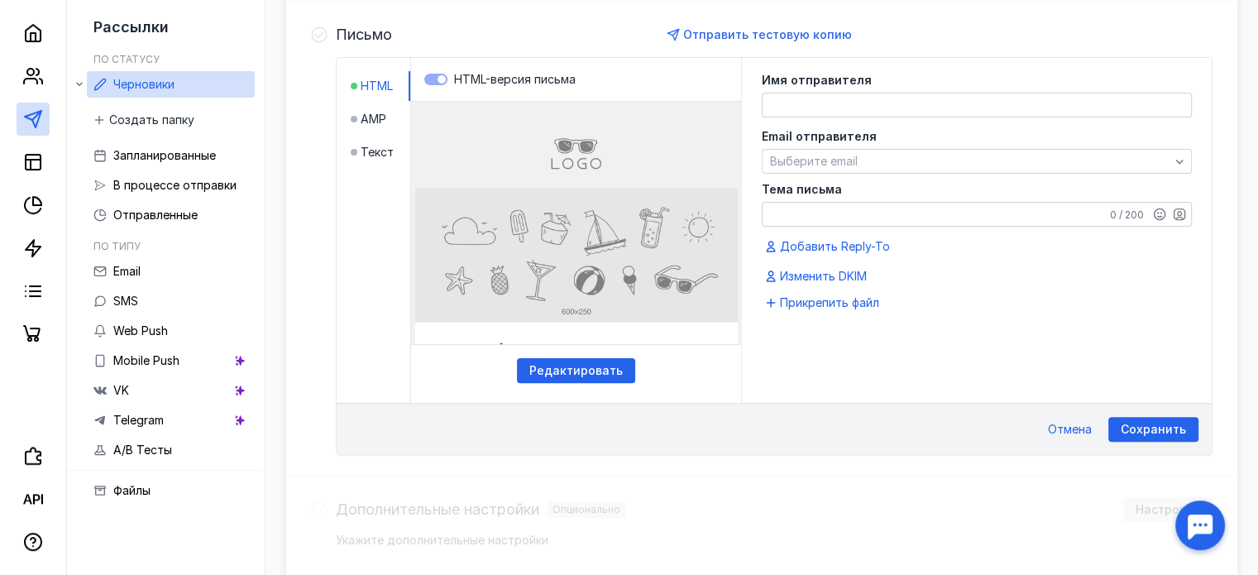
click at [433, 74] on label "HTML-версия письма" at bounding box center [576, 79] width 304 height 17
click at [386, 111] on li "AMP" at bounding box center [381, 119] width 60 height 30
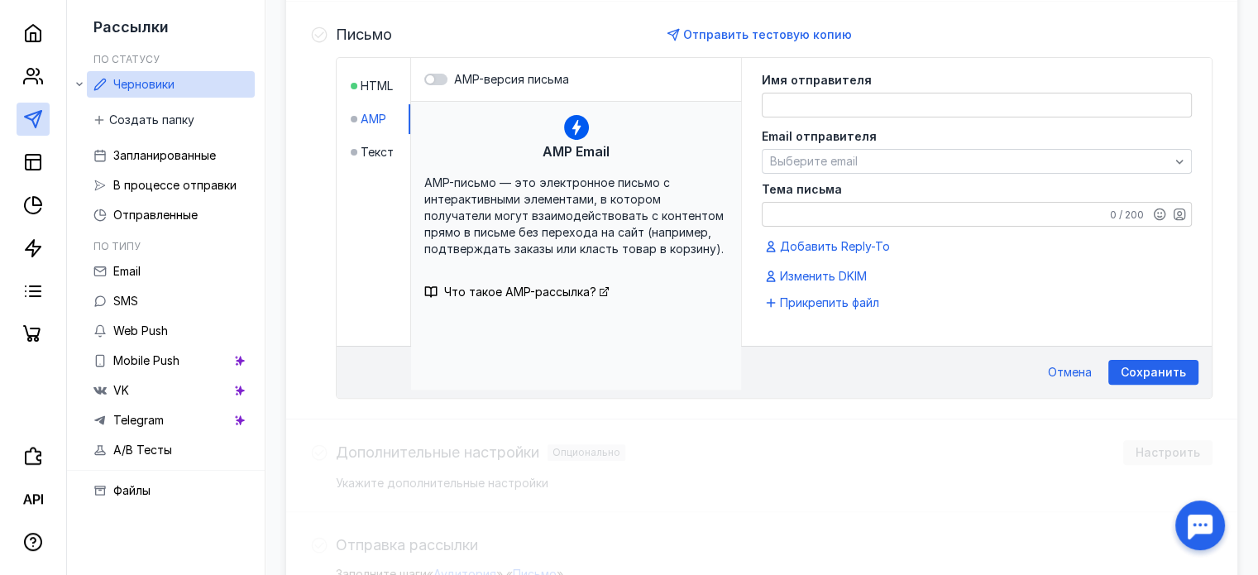
click at [375, 160] on li "Текст" at bounding box center [381, 152] width 60 height 30
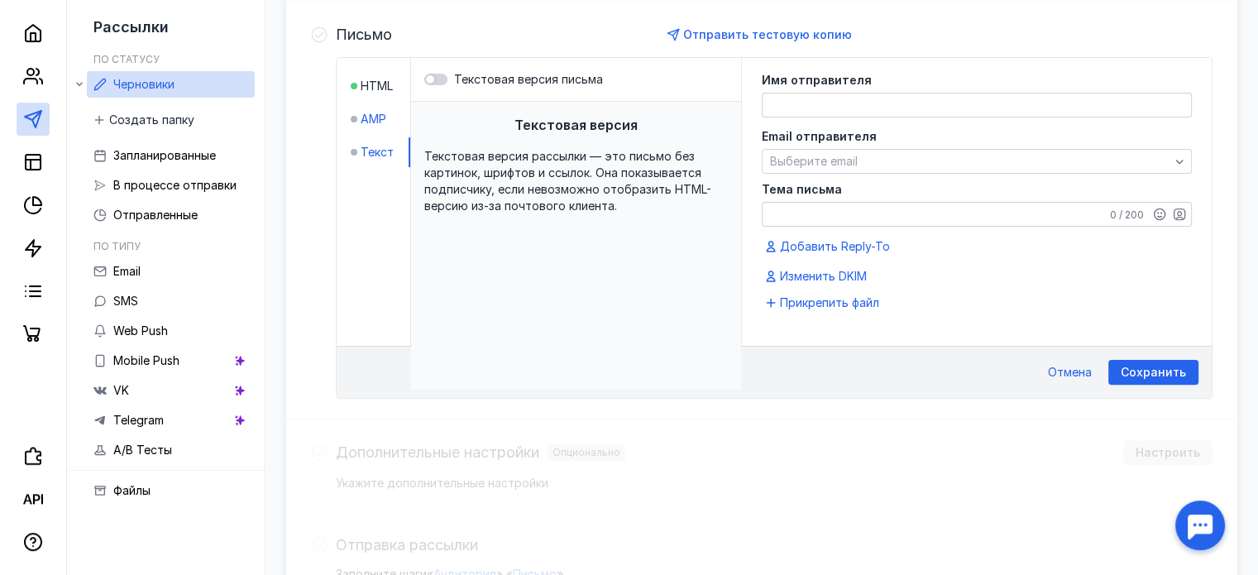
click at [376, 120] on span "AMP" at bounding box center [374, 119] width 26 height 17
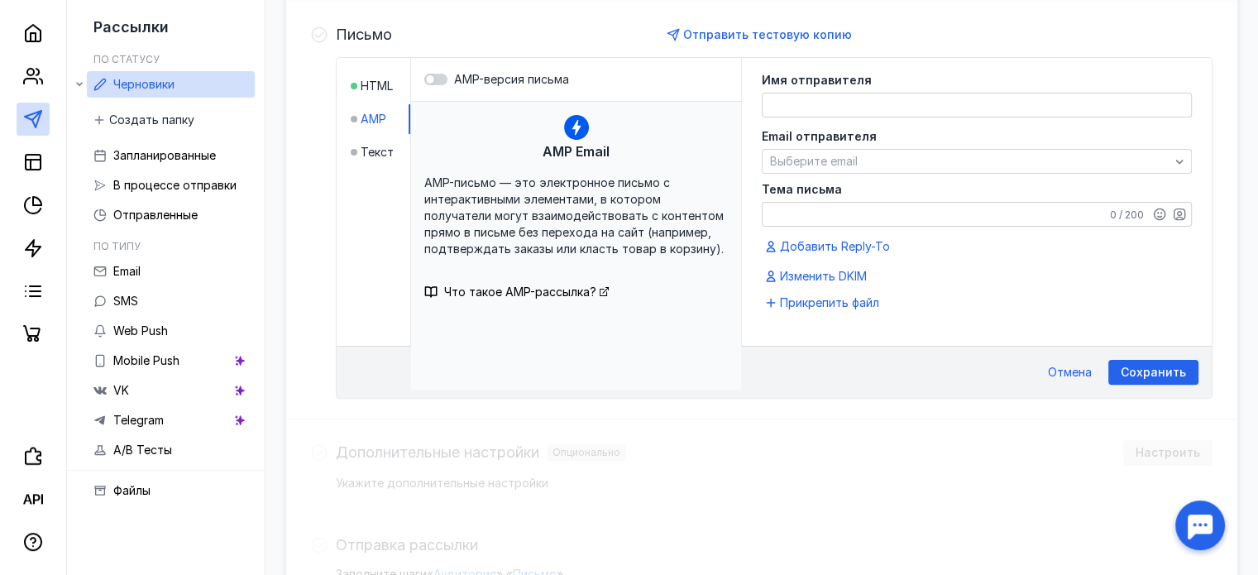
click at [381, 119] on span "AMP" at bounding box center [374, 119] width 26 height 17
click at [382, 152] on span "Текст" at bounding box center [377, 152] width 33 height 17
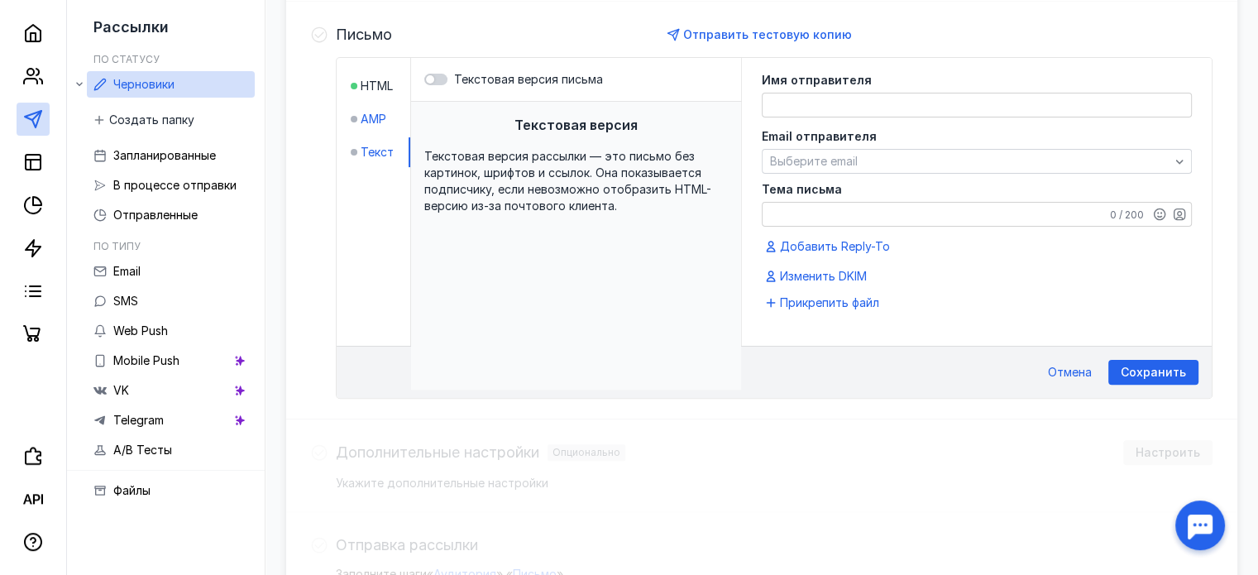
click at [357, 117] on div "AMP" at bounding box center [369, 119] width 36 height 17
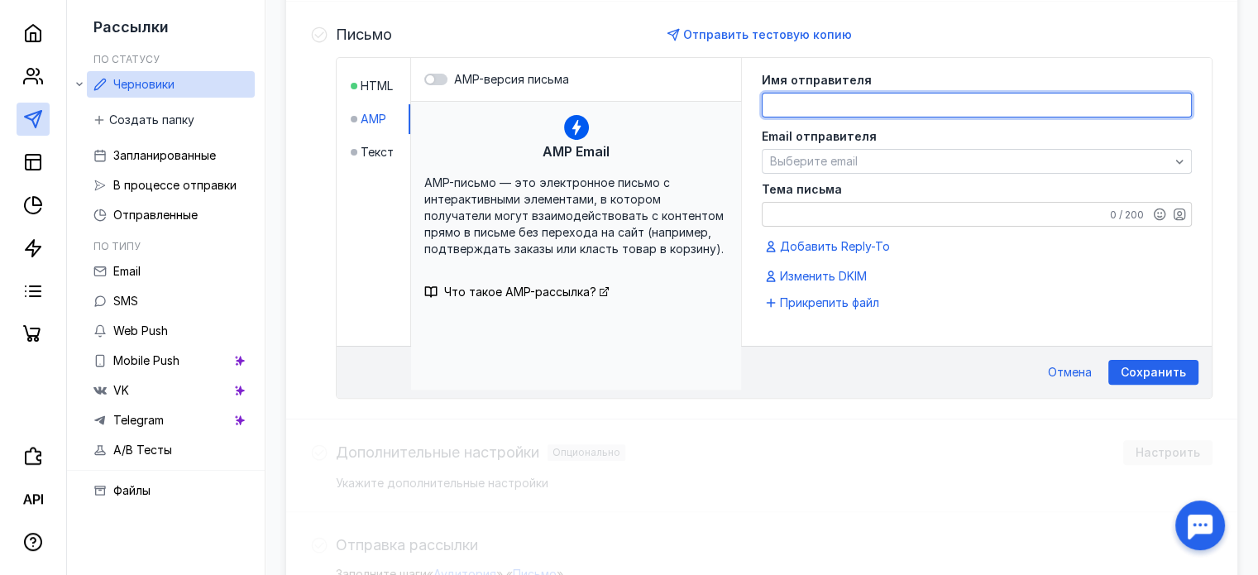
click at [851, 99] on textarea at bounding box center [977, 104] width 428 height 23
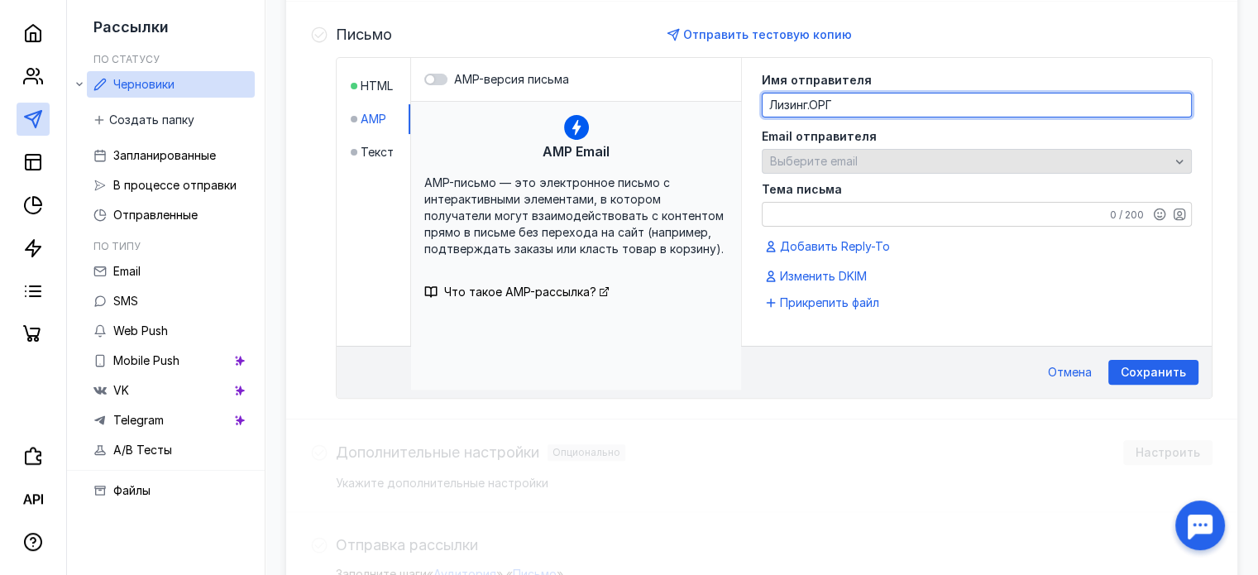
type textarea "Лизинг.ОРГ"
click at [832, 151] on div "Выберите email" at bounding box center [977, 161] width 430 height 25
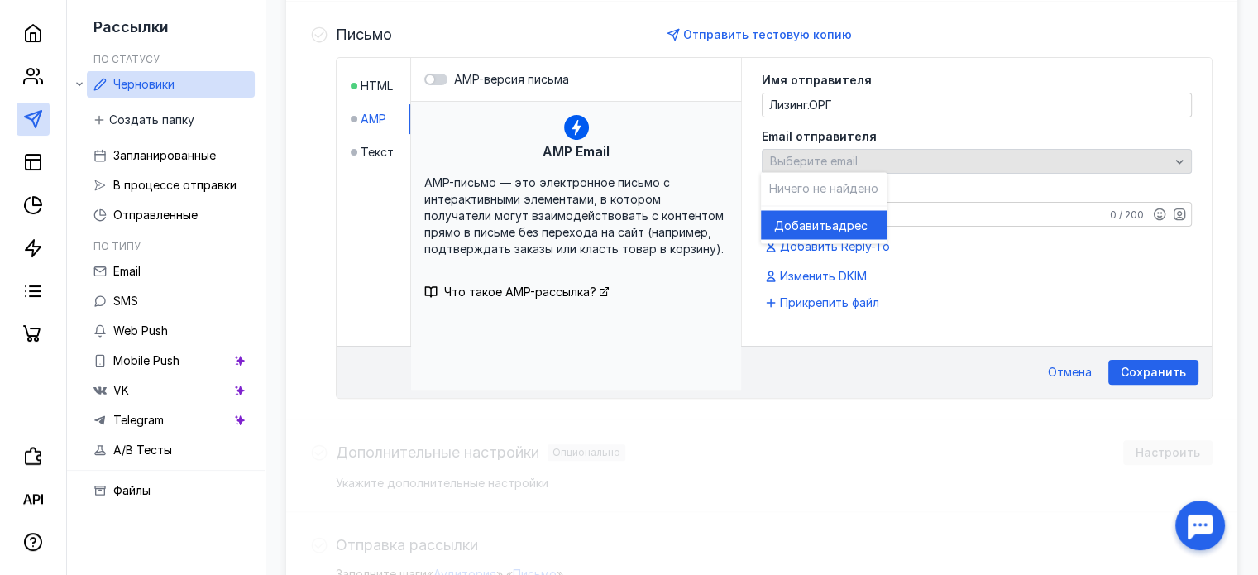
click at [832, 151] on div "Выберите email" at bounding box center [977, 161] width 430 height 25
click at [832, 150] on div "Выберите email" at bounding box center [977, 161] width 430 height 25
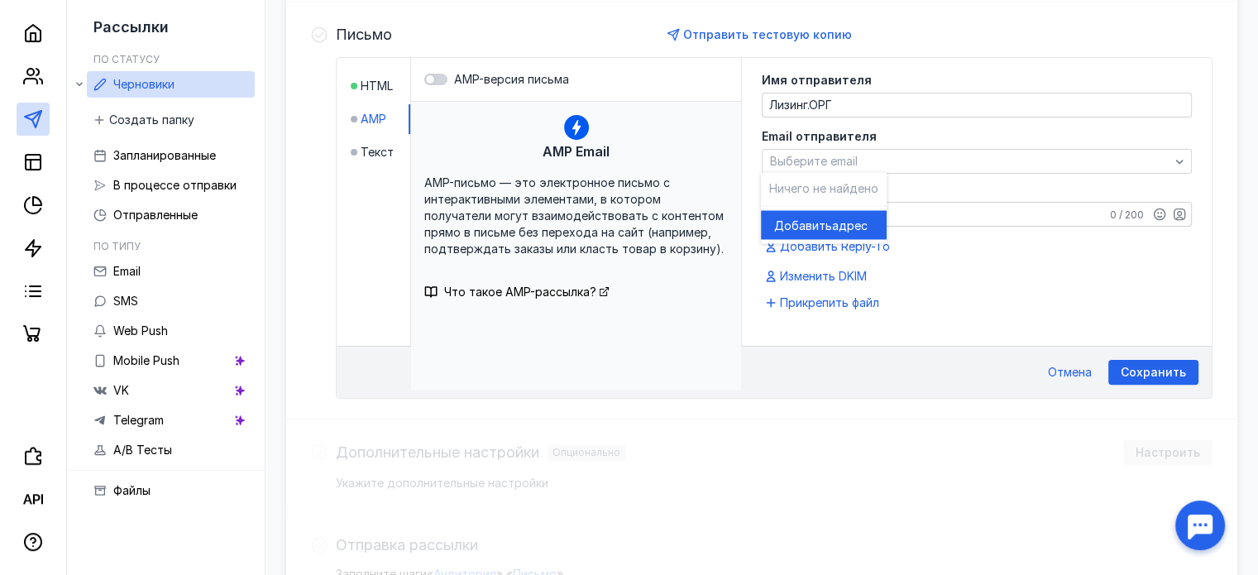
click at [824, 223] on span "Добавить" at bounding box center [803, 225] width 58 height 17
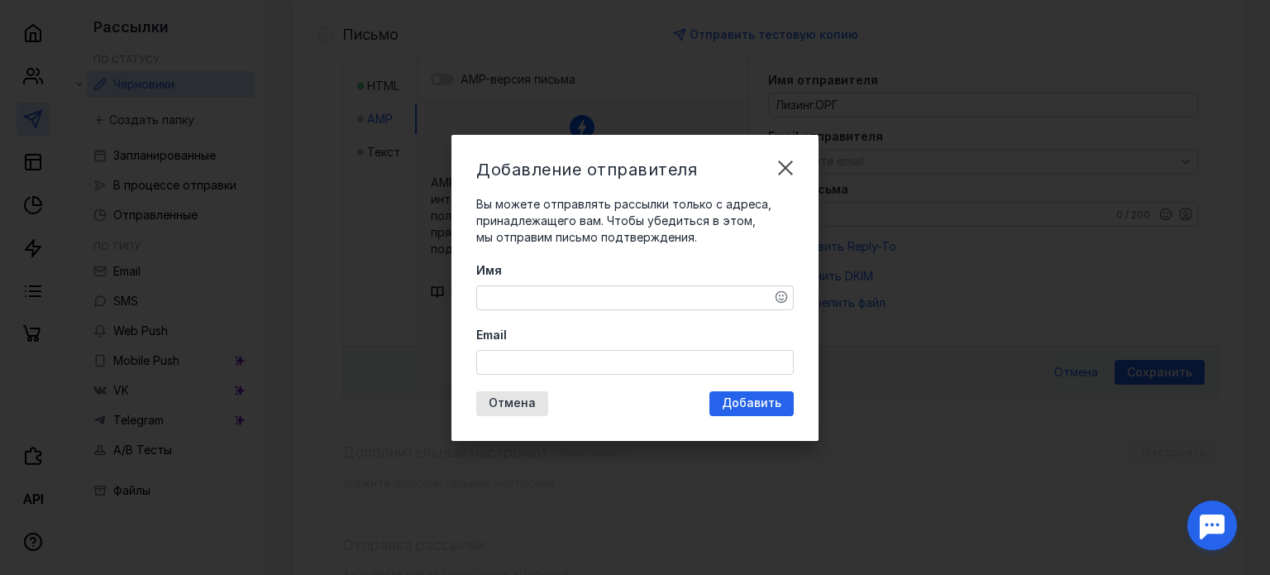
click at [607, 283] on div "Имя" at bounding box center [635, 286] width 318 height 48
click at [605, 296] on textarea "Имя" at bounding box center [635, 297] width 316 height 23
type textarea "ЛИЗИНГ.ОРГ"
click at [591, 353] on input "Email" at bounding box center [635, 362] width 316 height 23
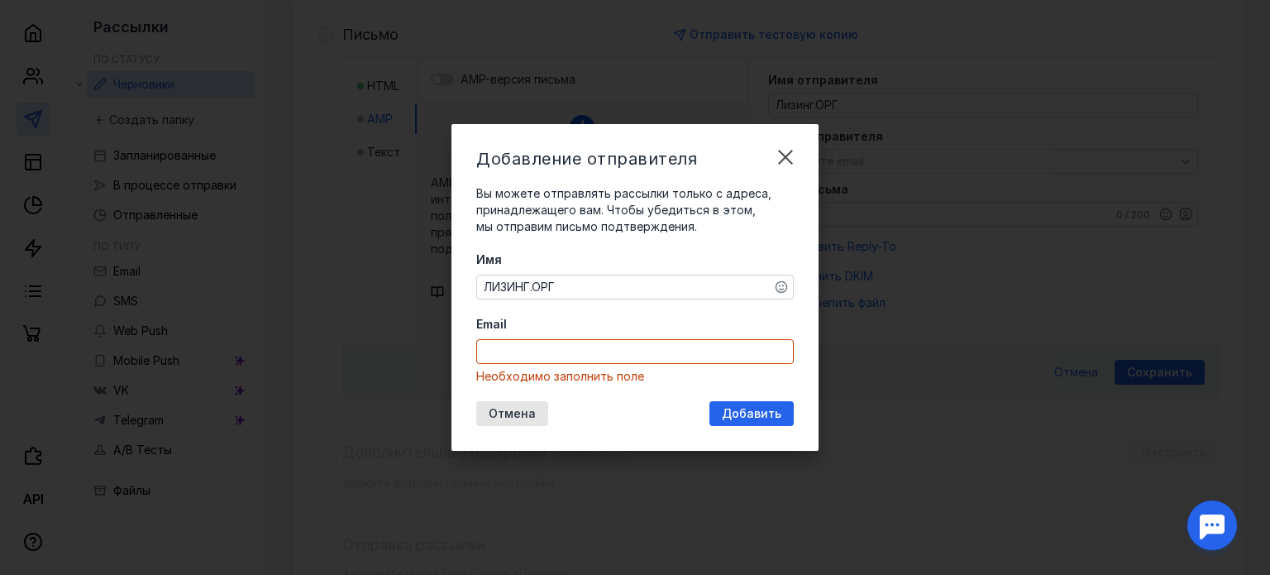
click at [591, 353] on input "Email" at bounding box center [635, 351] width 316 height 23
type input "i@[DOMAIN_NAME]"
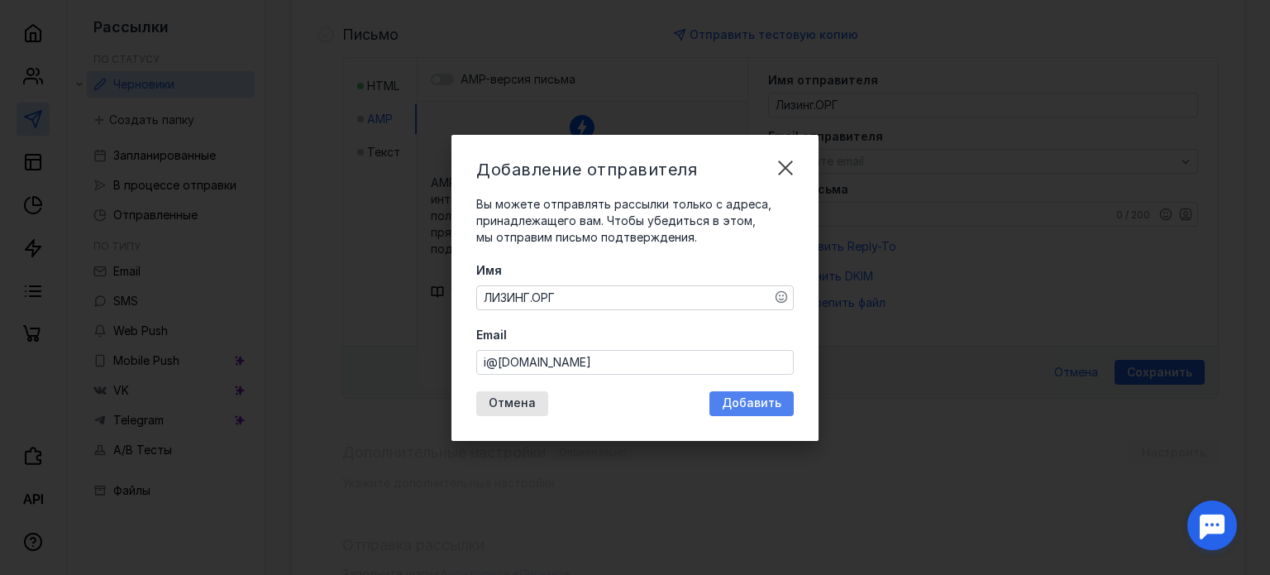
click at [740, 403] on span "Добавить" at bounding box center [752, 403] width 60 height 14
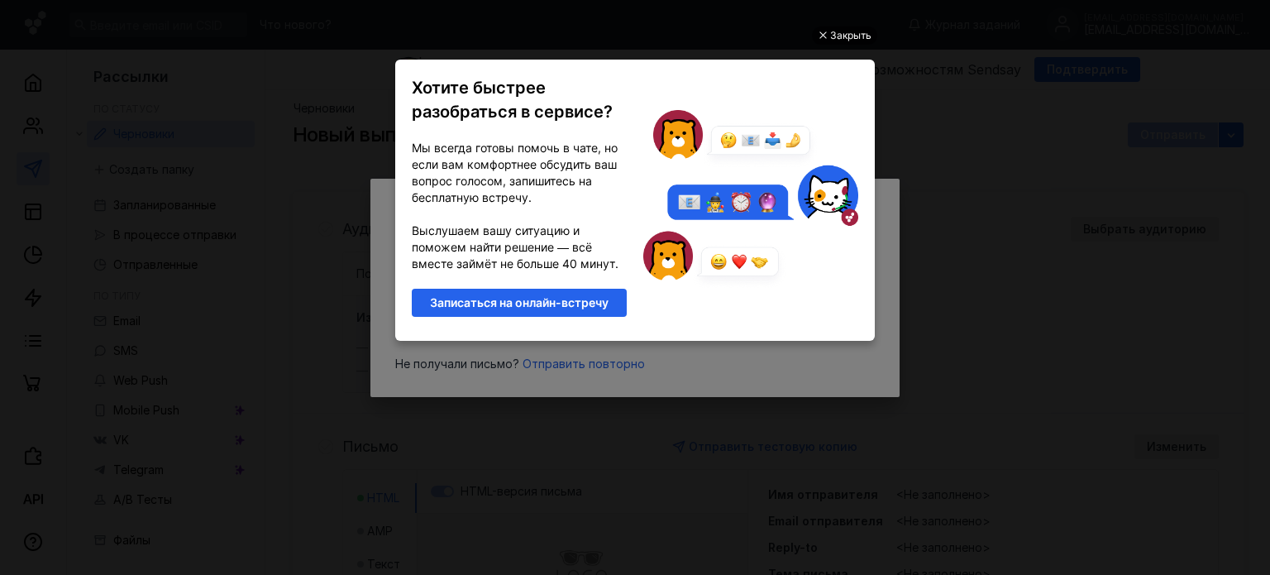
click at [868, 34] on div "Закрыть" at bounding box center [850, 35] width 41 height 18
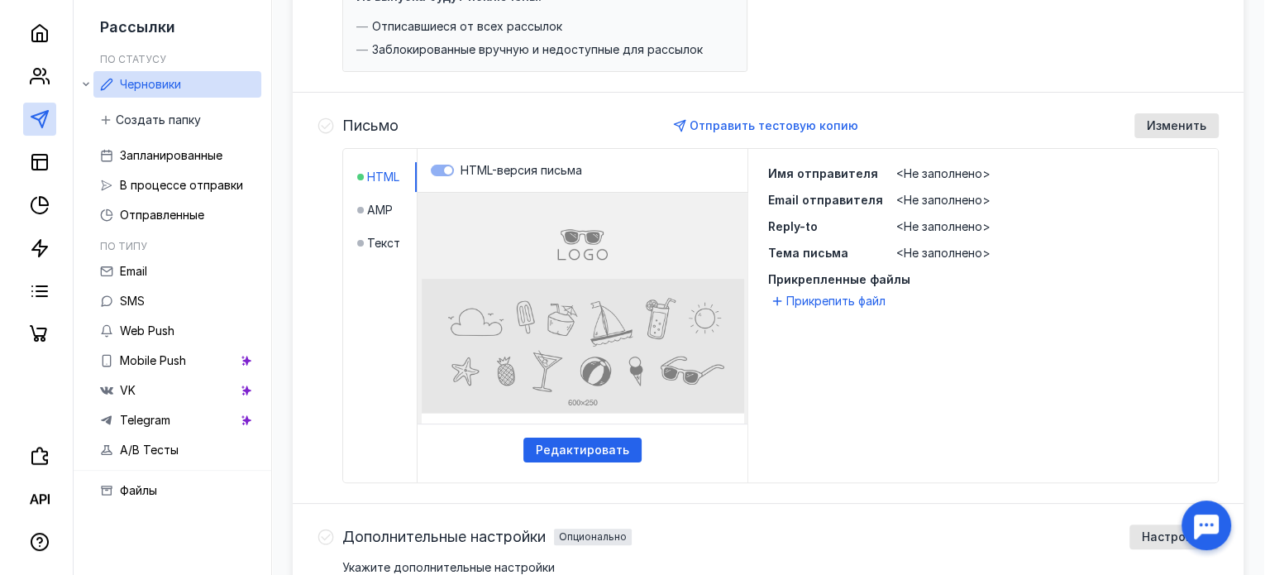
scroll to position [331, 0]
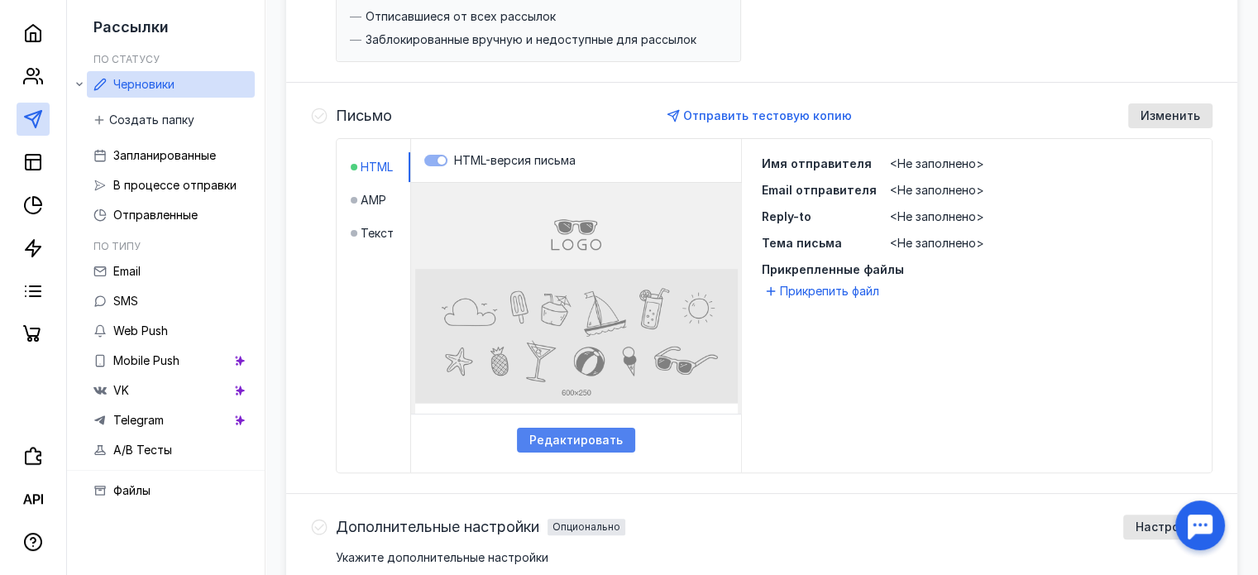
click at [610, 439] on span "Редактировать" at bounding box center [575, 440] width 93 height 14
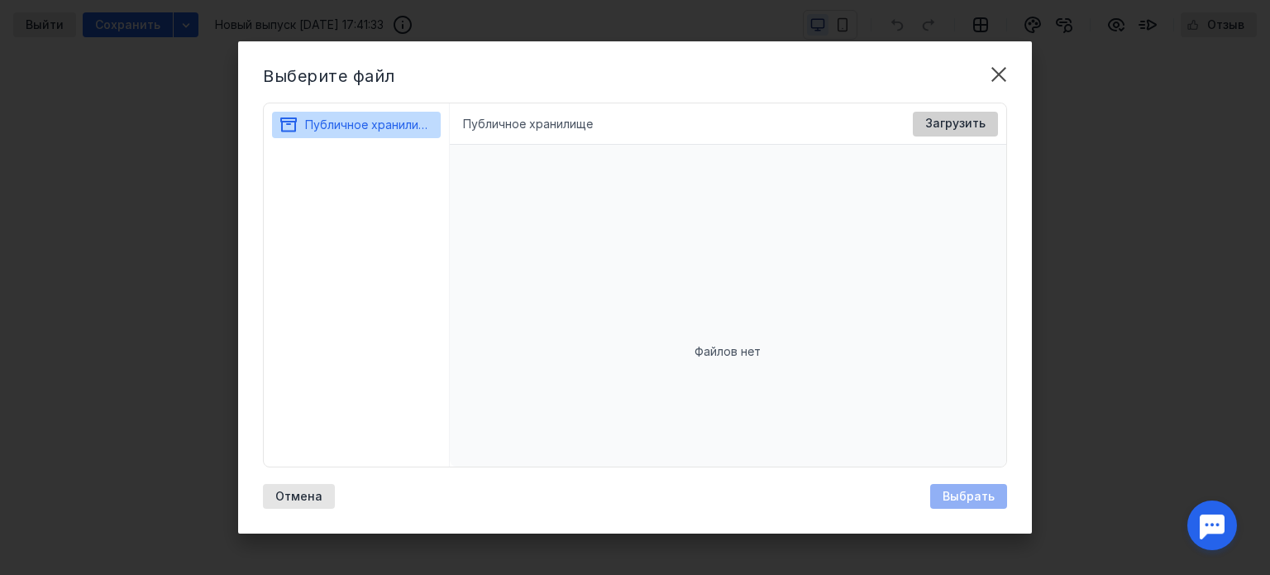
click at [934, 128] on span "Загрузить" at bounding box center [956, 124] width 60 height 14
